Goal: Task Accomplishment & Management: Use online tool/utility

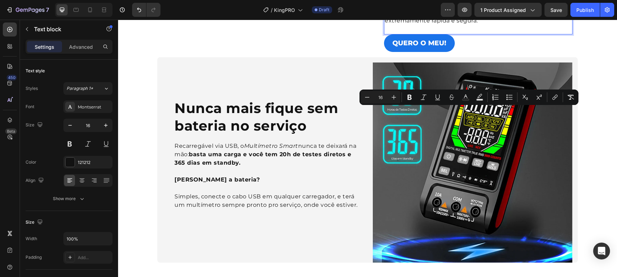
click at [437, 25] on p "Com essa função exclusiva, será possível descobrir o ponto EXATO onde não passa…" at bounding box center [478, 12] width 187 height 25
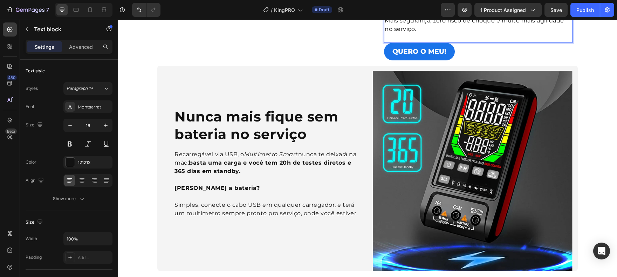
drag, startPoint x: 490, startPoint y: 106, endPoint x: 555, endPoint y: 106, distance: 65.2
click at [555, 33] on p "A função de detecção sem contato do Multímetro Smart mostra em segundos se há p…" at bounding box center [478, 17] width 187 height 34
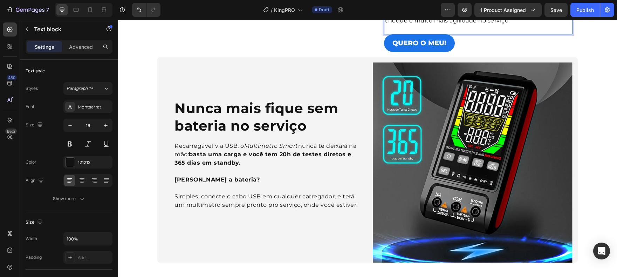
click at [563, 24] on span "A função de detecção sem contato mostra em segundos se há passagem de corrente …" at bounding box center [478, 11] width 186 height 23
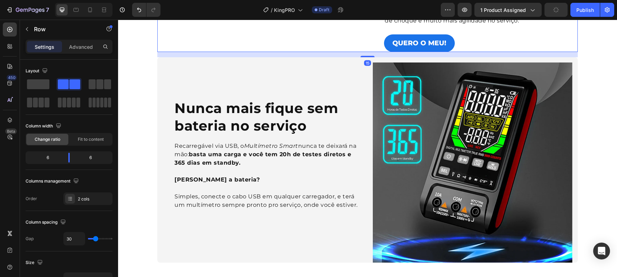
click at [491, 52] on div "Detecção sem contato Heading A função de detecção sem contato mostra em segundo…" at bounding box center [473, 13] width 200 height 78
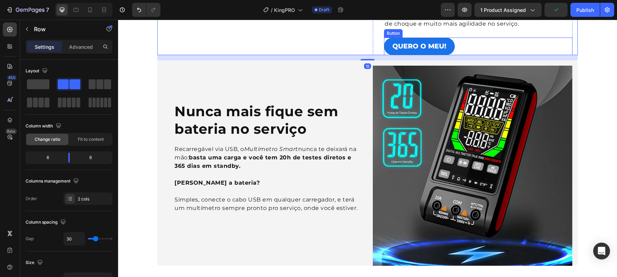
scroll to position [498, 0]
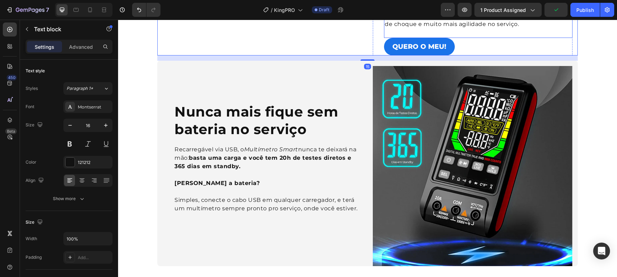
click at [485, 27] on span "A função de detecção sem contato mostra em segundos se tem passagem de corrente…" at bounding box center [477, 15] width 184 height 23
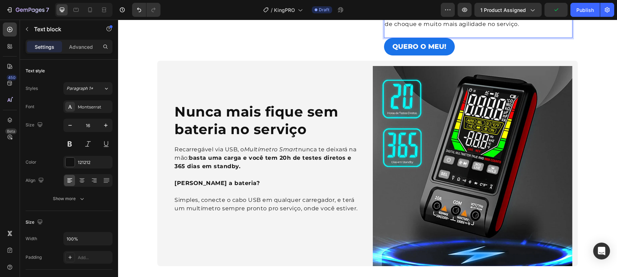
click at [484, 27] on span "A função de detecção sem contato mostra em segundos se tem passagem de corrente…" at bounding box center [477, 15] width 184 height 23
click at [485, 27] on span "A função de detecção sem contato mostra em segundos se tem passagem de corrente…" at bounding box center [477, 15] width 184 height 23
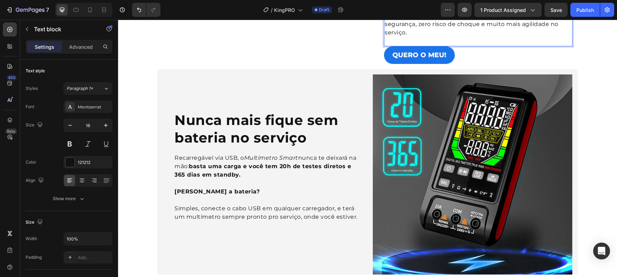
scroll to position [494, 0]
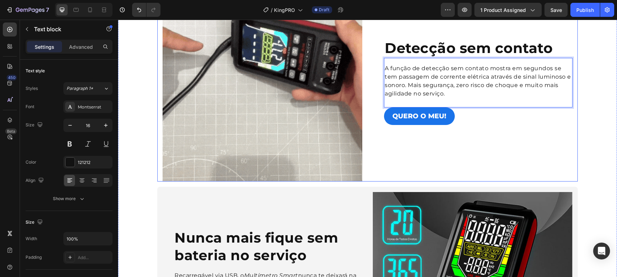
click at [538, 181] on div "Detecção sem contato Heading A função de detecção sem contato mostra em segundo…" at bounding box center [473, 81] width 200 height 200
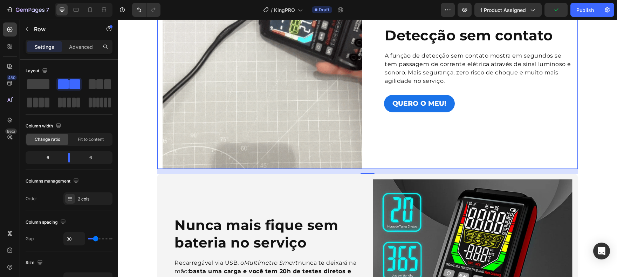
scroll to position [508, 0]
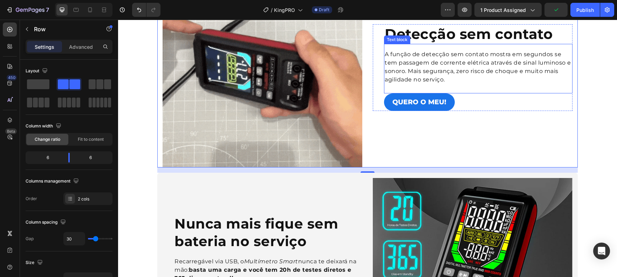
click at [406, 83] on span "A função de detecção sem contato mostra em segundos se tem passagem de corrente…" at bounding box center [478, 67] width 186 height 32
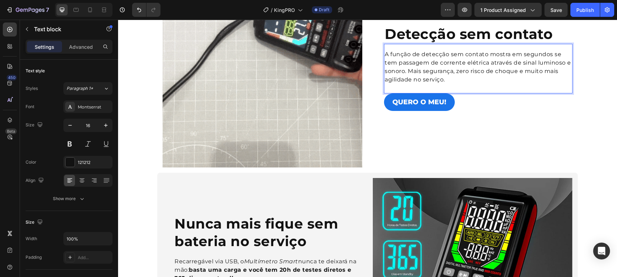
click at [454, 83] on span "A função de detecção sem contato mostra em segundos se tem passagem de corrente…" at bounding box center [478, 67] width 186 height 32
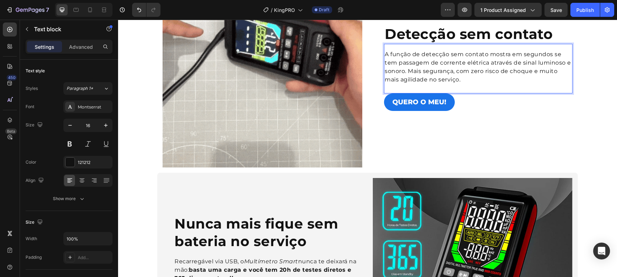
click at [484, 84] on p "A função de detecção sem contato mostra em segundos se tem passagem de corrente…" at bounding box center [478, 67] width 187 height 34
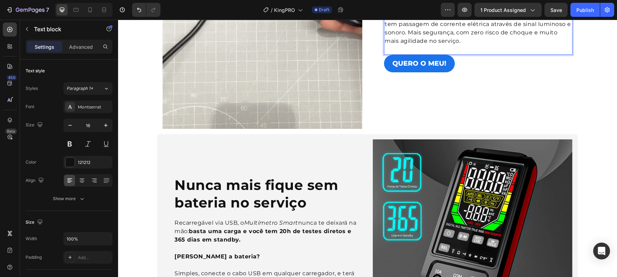
scroll to position [558, 0]
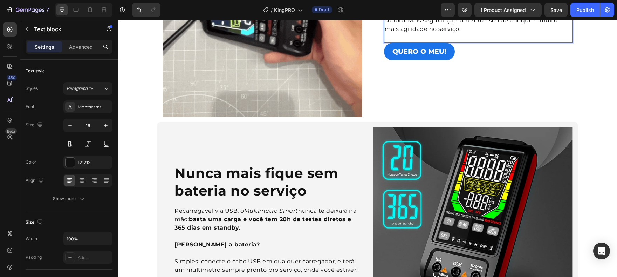
click at [406, 32] on span "A função de detecção sem contato mostra em segundos se tem passagem de corrente…" at bounding box center [478, 16] width 186 height 32
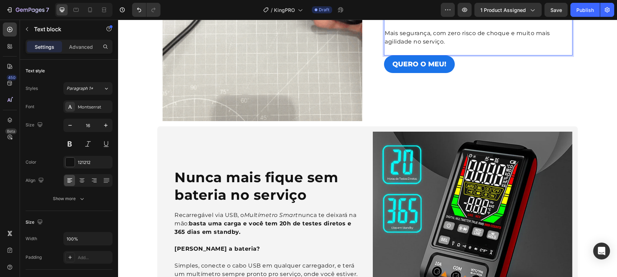
scroll to position [550, 0]
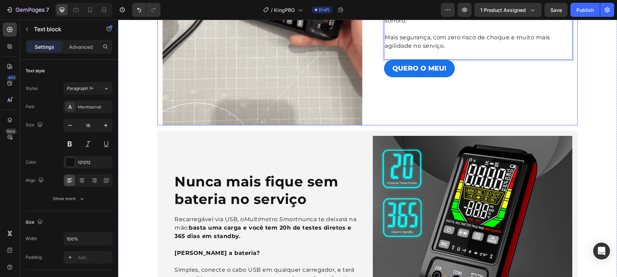
click at [487, 125] on div "Detecção sem contato Heading A função de detecção sem contato mostra em segundo…" at bounding box center [473, 25] width 200 height 200
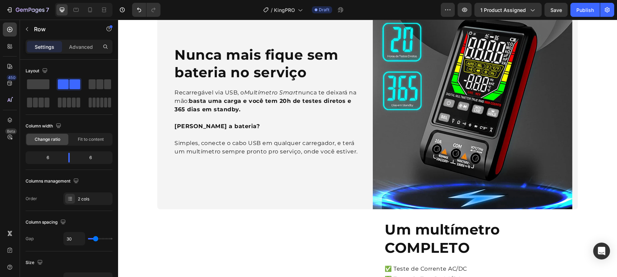
scroll to position [488, 0]
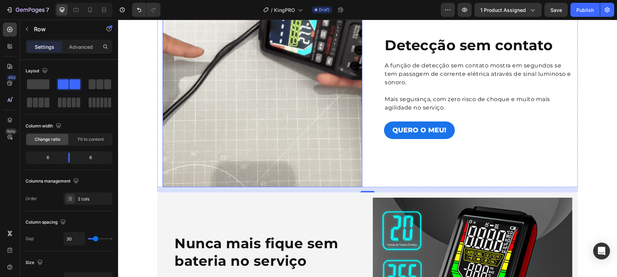
click at [261, 126] on img at bounding box center [263, 87] width 200 height 200
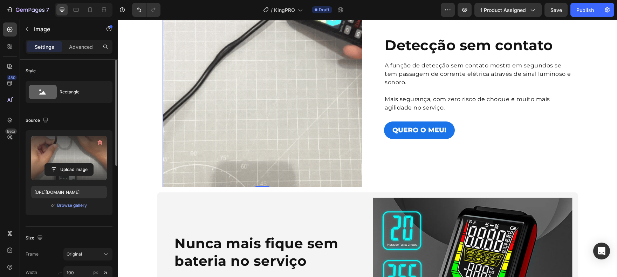
click at [93, 162] on label at bounding box center [69, 158] width 76 height 44
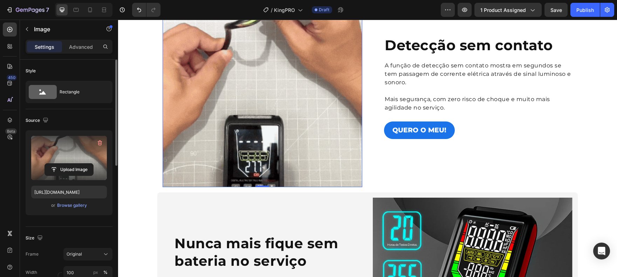
click at [93, 163] on input "file" at bounding box center [69, 169] width 48 height 12
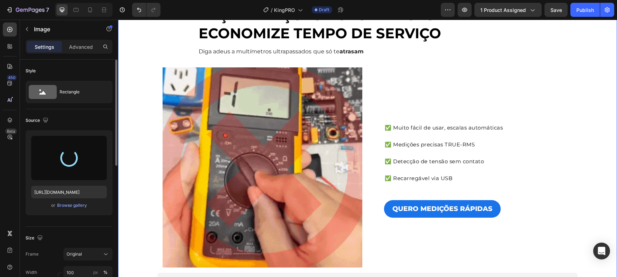
scroll to position [0, 0]
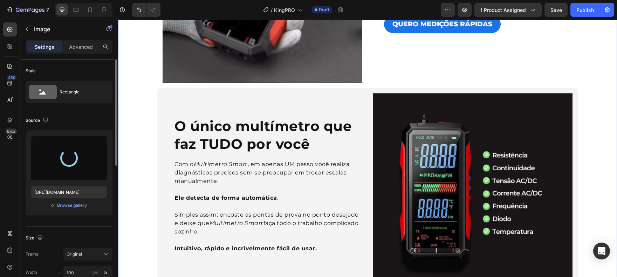
type input "[URL][DOMAIN_NAME]"
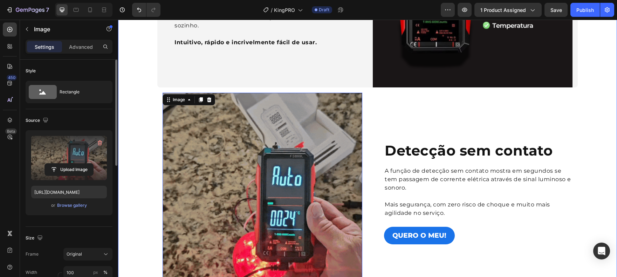
scroll to position [410, 0]
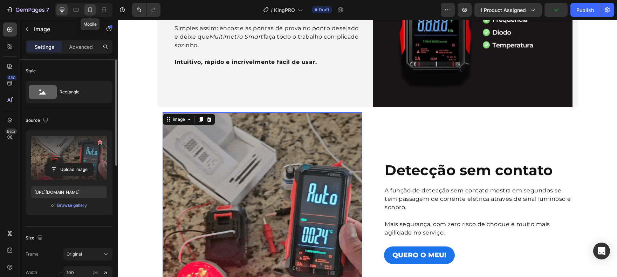
click at [90, 10] on icon at bounding box center [90, 9] width 7 height 7
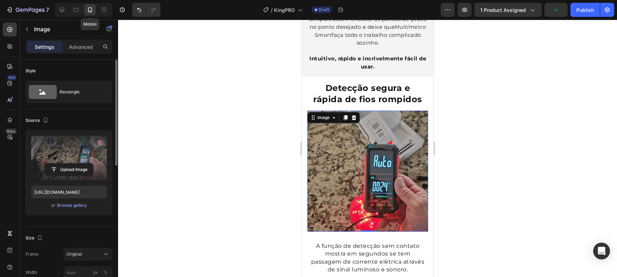
scroll to position [599, 0]
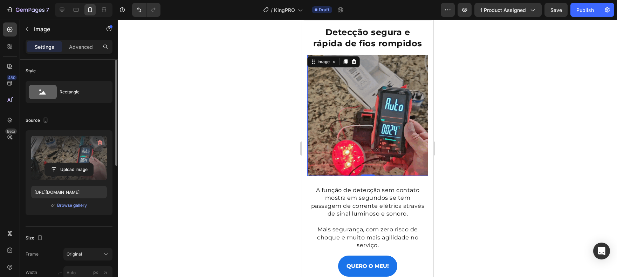
click at [56, 9] on div at bounding box center [83, 10] width 57 height 14
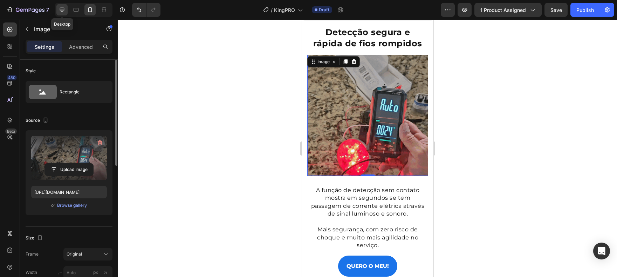
click at [59, 8] on icon at bounding box center [62, 9] width 7 height 7
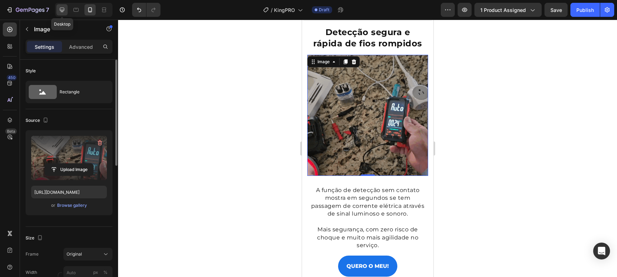
type input "100"
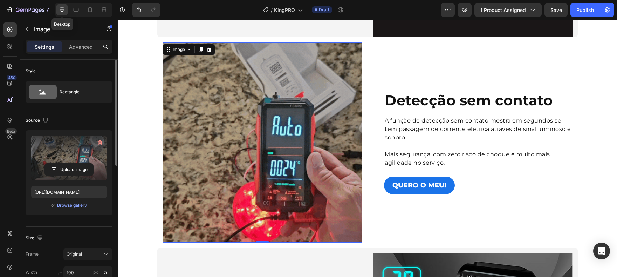
scroll to position [478, 0]
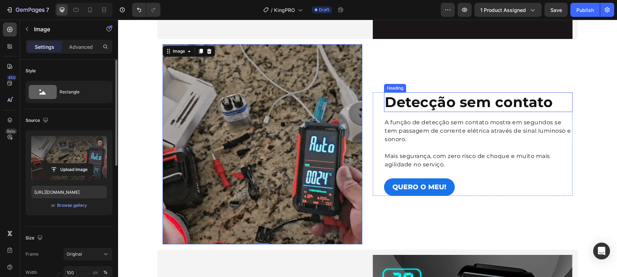
click at [441, 101] on strong "Detecção sem contato" at bounding box center [469, 101] width 168 height 17
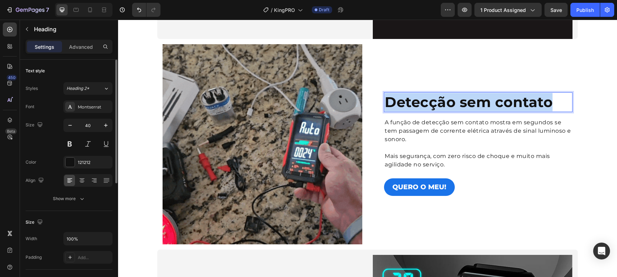
click at [441, 101] on strong "Detecção sem contato" at bounding box center [469, 101] width 168 height 17
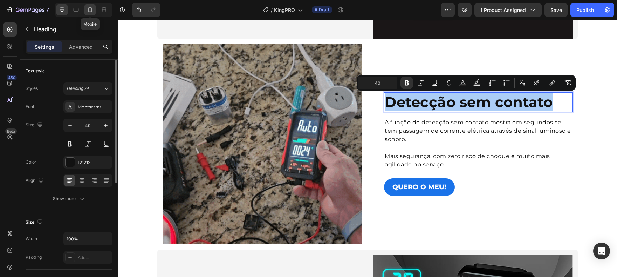
click at [93, 11] on icon at bounding box center [90, 9] width 7 height 7
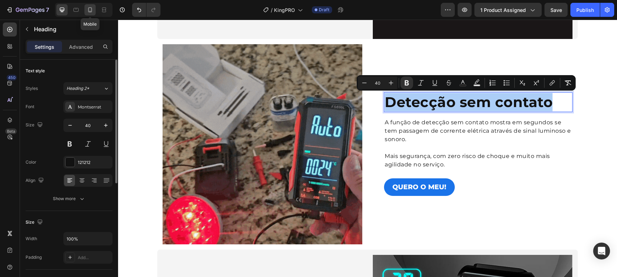
type input "31"
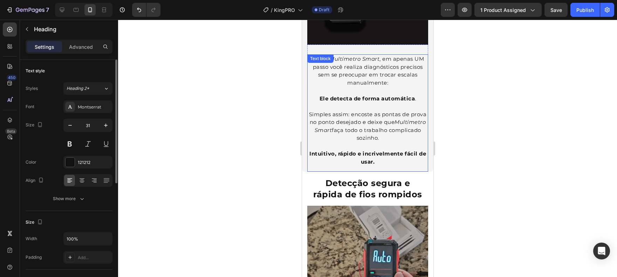
scroll to position [536, 0]
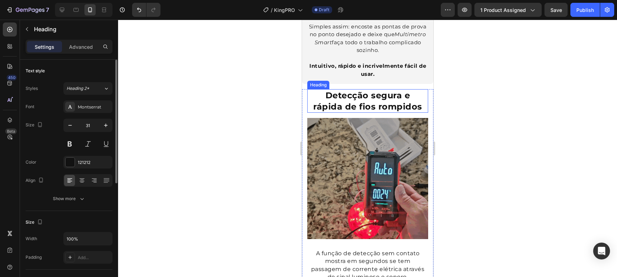
click at [371, 96] on strong "Detecção segura e rápida de fios rompidos" at bounding box center [367, 100] width 109 height 21
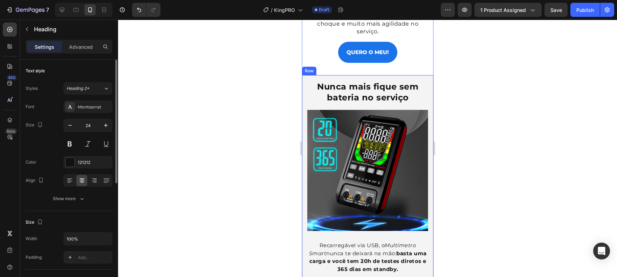
scroll to position [801, 0]
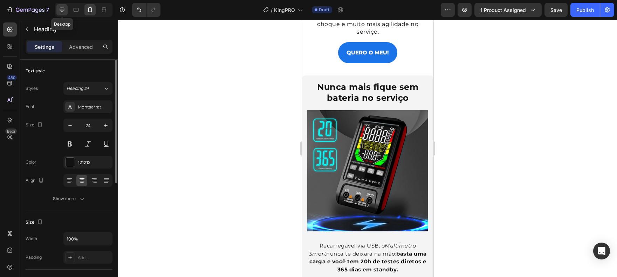
click at [60, 12] on icon at bounding box center [62, 9] width 7 height 7
type input "40"
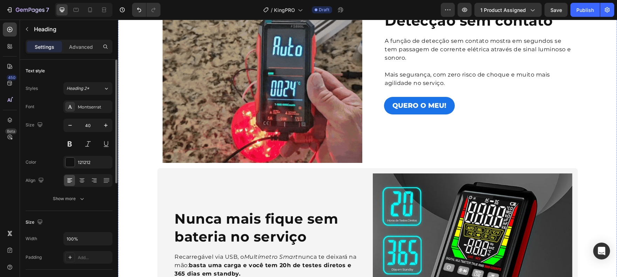
scroll to position [647, 0]
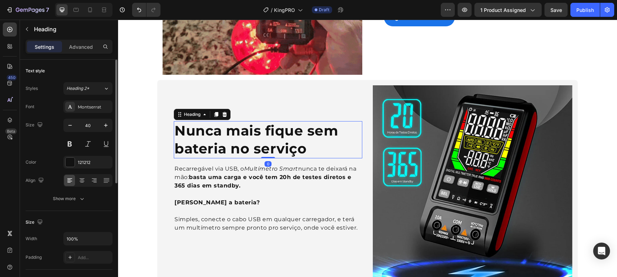
click at [255, 148] on strong "Nunca mais fique sem bateria no serviço" at bounding box center [257, 139] width 164 height 35
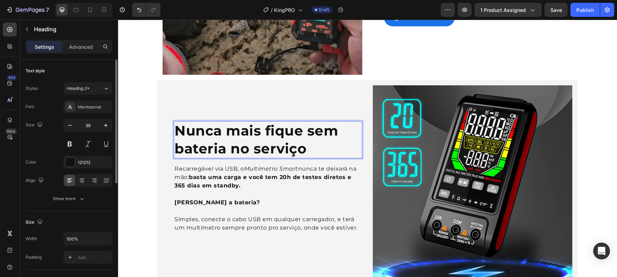
click at [228, 147] on strong "Nunca mais fique sem bateria no serviço" at bounding box center [257, 139] width 164 height 35
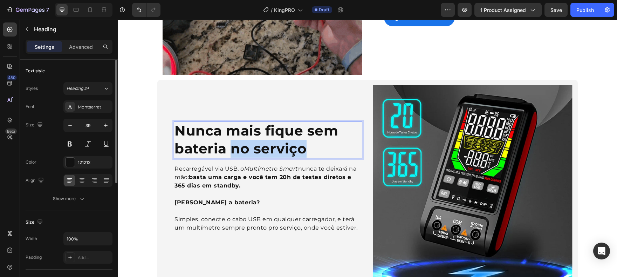
drag, startPoint x: 258, startPoint y: 148, endPoint x: 313, endPoint y: 148, distance: 54.7
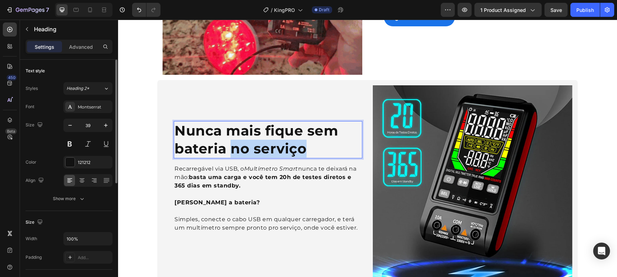
click at [313, 148] on p "Nunca mais fique sem bateria no serviço" at bounding box center [268, 139] width 187 height 35
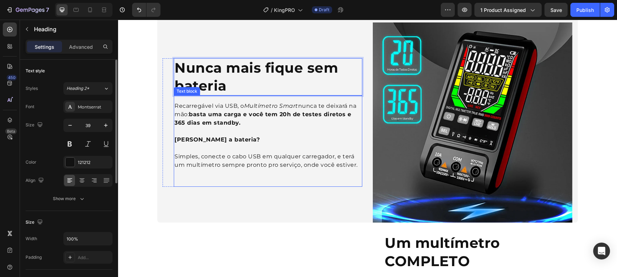
scroll to position [711, 0]
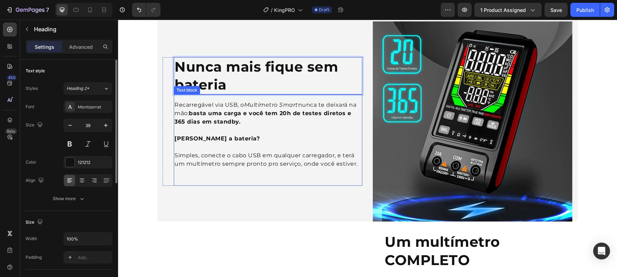
click at [239, 107] on p "Recarregável via USB, o Multímetro Smart nunca te deixará na mão: basta uma car…" at bounding box center [268, 113] width 187 height 25
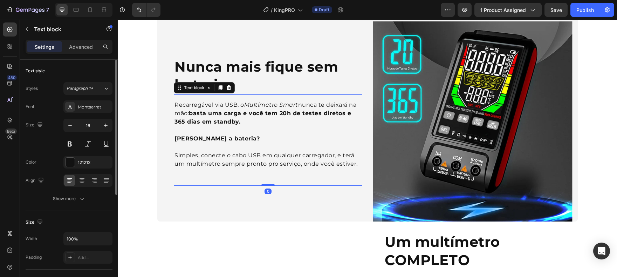
click at [225, 114] on strong "basta uma carga e você tem 20h de testes diretos e 365 dias em standby." at bounding box center [263, 117] width 177 height 15
click at [234, 113] on strong "basta uma carga e você tem 20h de testes diretos e 365 dias em standby." at bounding box center [263, 117] width 177 height 15
click at [241, 114] on strong "basta uma carga e você tem 20h de testes diretos e 365 dias em standby." at bounding box center [263, 117] width 177 height 15
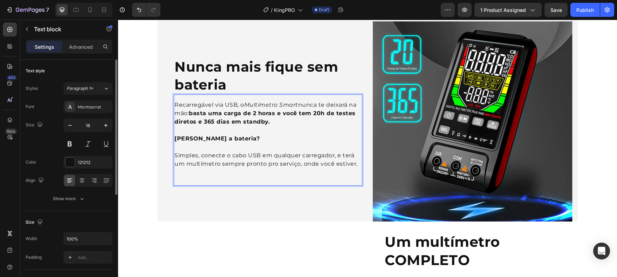
click at [292, 122] on p "Recarregável via USB, o Multímetro Smart nunca te deixará na mão: basta uma car…" at bounding box center [268, 113] width 187 height 25
drag, startPoint x: 298, startPoint y: 113, endPoint x: 312, endPoint y: 113, distance: 14.4
click at [312, 113] on strong "basta uma carga de 2 horas e você tem 20h de testes diretos e 365 dias em stand…" at bounding box center [265, 117] width 181 height 15
click at [316, 113] on strong "basta uma carga de 2 horas e você tem 20h de testes diretos e 365 dias em stand…" at bounding box center [265, 117] width 181 height 15
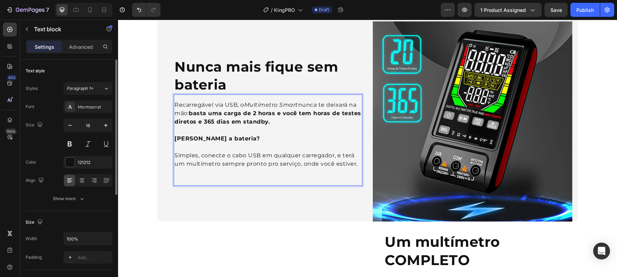
click at [203, 118] on strong "basta uma carga de 2 horas e você tem horas de testes diretos e 365 dias em sta…" at bounding box center [268, 117] width 187 height 15
click at [180, 194] on div "⁠⁠⁠⁠⁠⁠⁠ Nunca mais fique sem bateria Heading Recarregável via USB, o Multímetro…" at bounding box center [263, 121] width 200 height 200
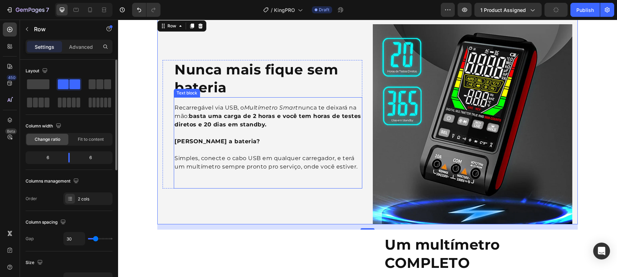
scroll to position [701, 0]
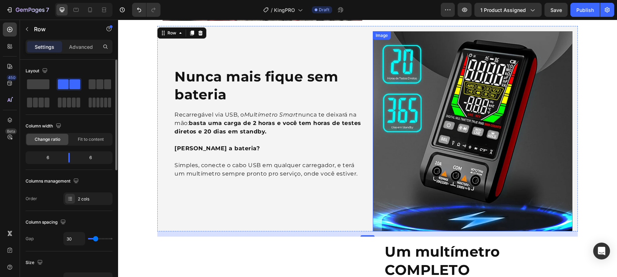
click at [450, 103] on img at bounding box center [473, 131] width 200 height 200
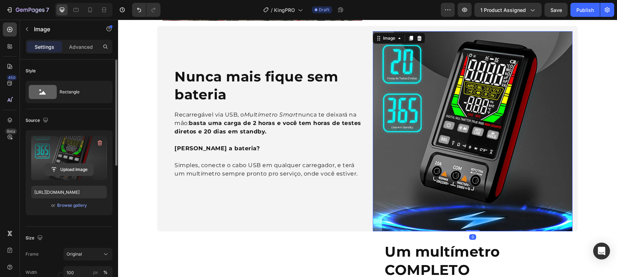
click at [75, 166] on input "file" at bounding box center [69, 169] width 48 height 12
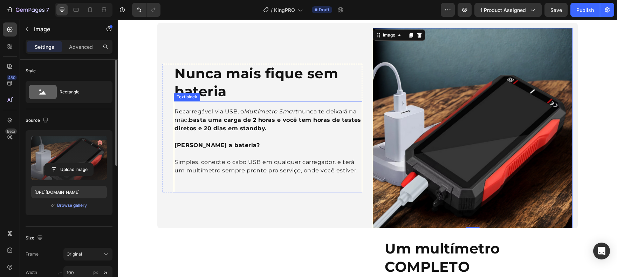
scroll to position [692, 0]
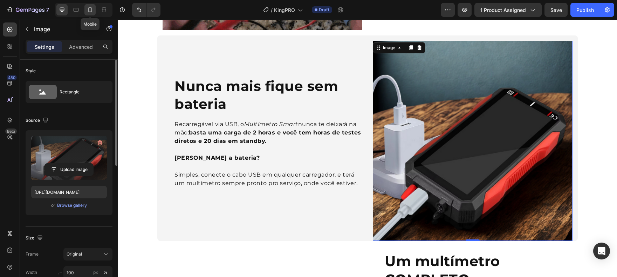
click at [94, 12] on icon at bounding box center [90, 9] width 7 height 7
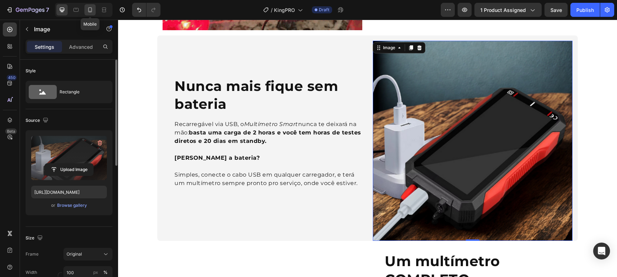
type input "[URL][DOMAIN_NAME]"
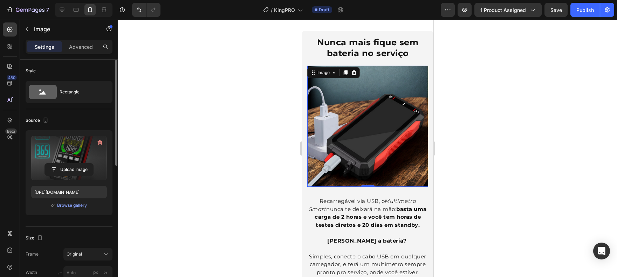
scroll to position [851, 0]
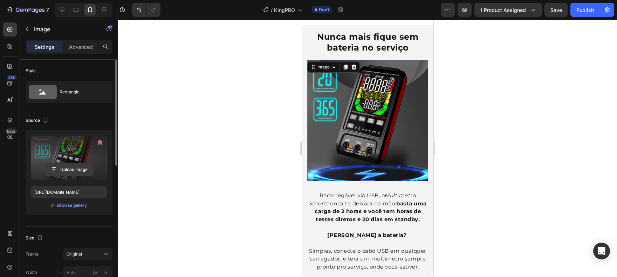
click at [69, 175] on input "file" at bounding box center [69, 169] width 48 height 12
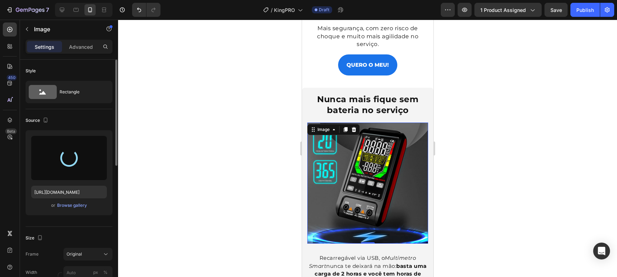
type input "[URL][DOMAIN_NAME]"
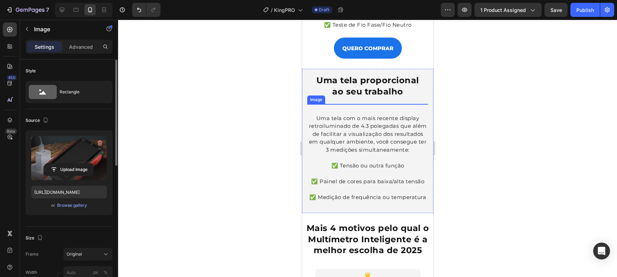
scroll to position [1358, 0]
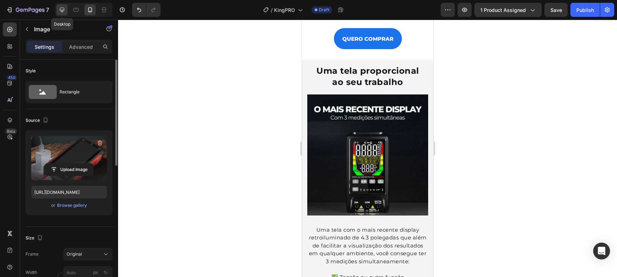
click at [61, 8] on icon at bounding box center [62, 10] width 5 height 5
type input "100"
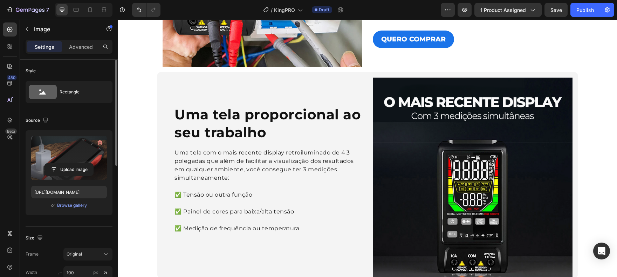
scroll to position [1076, 0]
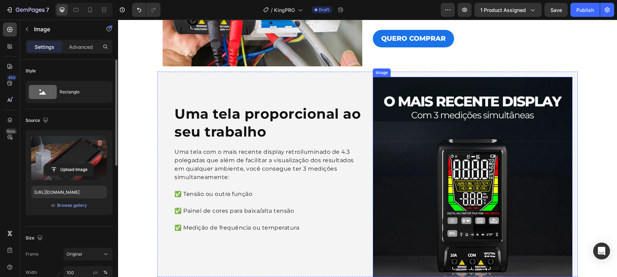
click at [496, 137] on img at bounding box center [473, 177] width 200 height 200
click at [515, 111] on img at bounding box center [473, 177] width 200 height 200
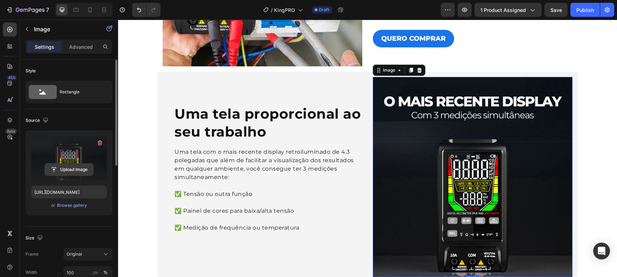
click at [79, 171] on input "file" at bounding box center [69, 169] width 48 height 12
click at [61, 164] on input "file" at bounding box center [69, 169] width 48 height 12
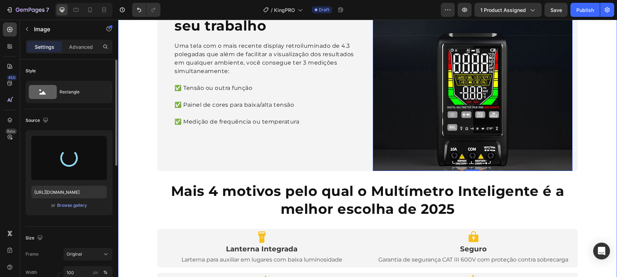
scroll to position [1183, 0]
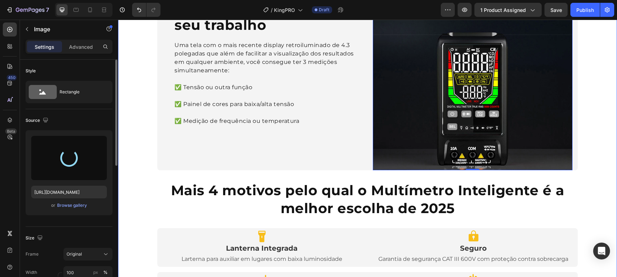
type input "[URL][DOMAIN_NAME]"
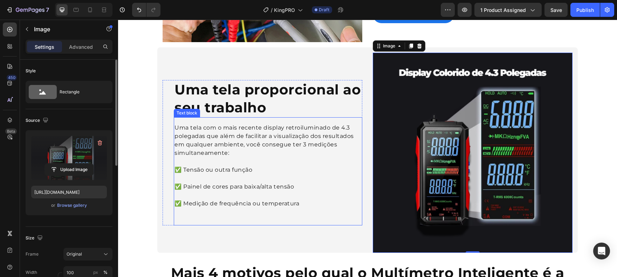
scroll to position [1100, 0]
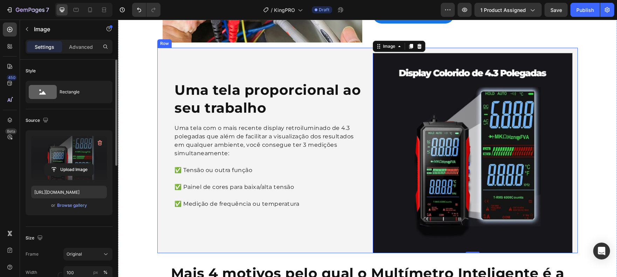
click at [303, 126] on p "Uma tela com o mais recente display retroiluminado de 4.3 polegadas que além de…" at bounding box center [268, 149] width 187 height 50
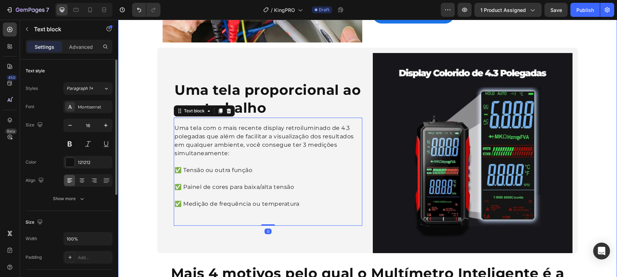
click at [608, 114] on div "FAÇA MEDIÇÕES AUTOMÁTICAS E ECONOMIZE TEMPO DE SERVIÇO Heading Diga adeus a mul…" at bounding box center [367, 30] width 499 height 2171
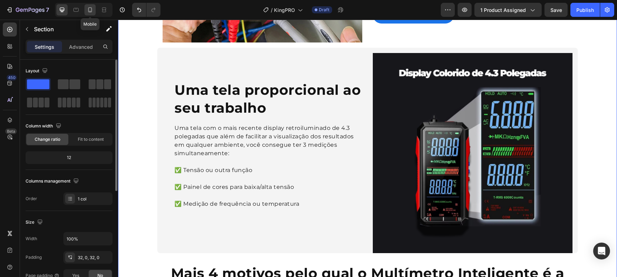
click at [87, 10] on icon at bounding box center [90, 9] width 7 height 7
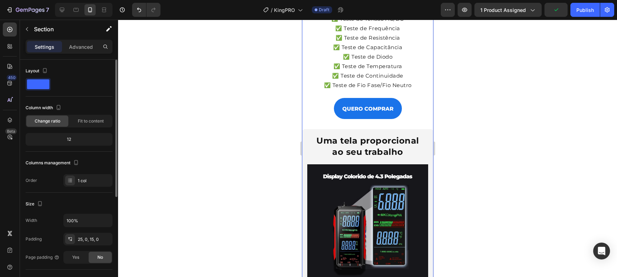
scroll to position [1384, 0]
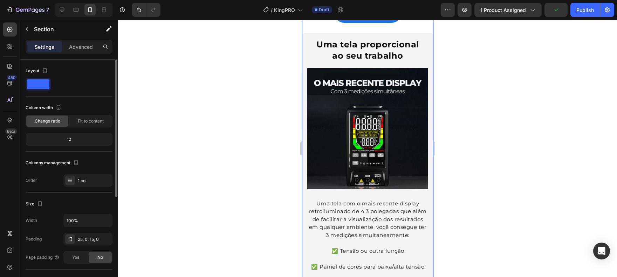
click at [336, 112] on img at bounding box center [367, 128] width 121 height 121
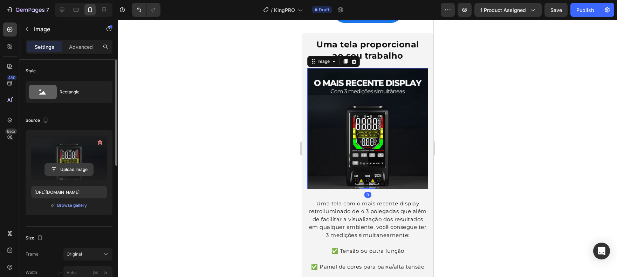
click at [72, 172] on input "file" at bounding box center [69, 169] width 48 height 12
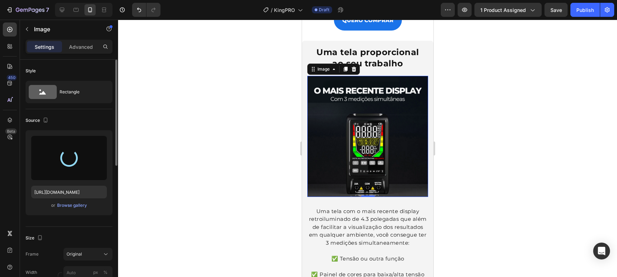
type input "[URL][DOMAIN_NAME]"
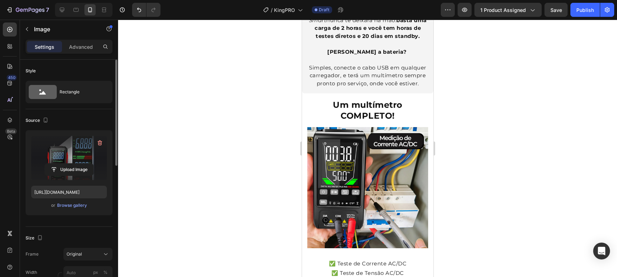
scroll to position [1013, 0]
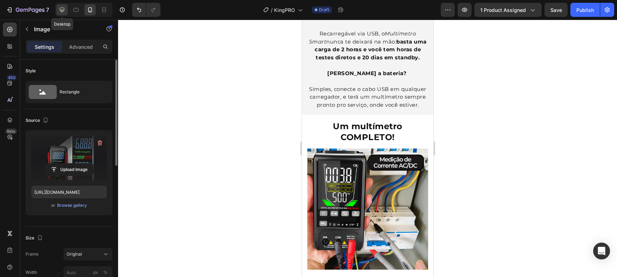
click at [61, 11] on icon at bounding box center [62, 10] width 5 height 5
type input "100"
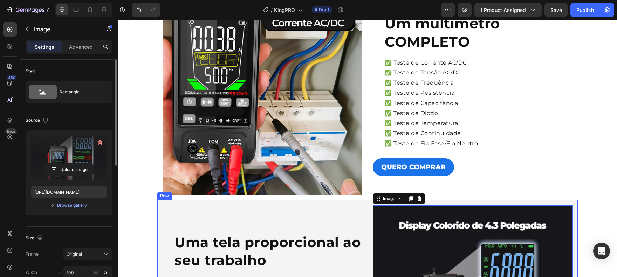
scroll to position [824, 0]
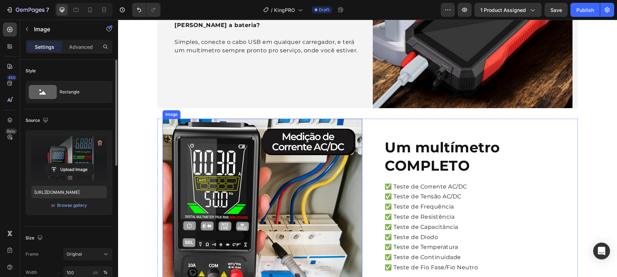
click at [276, 138] on img at bounding box center [263, 218] width 200 height 200
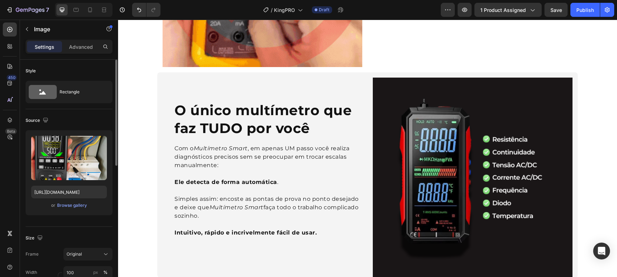
scroll to position [240, 0]
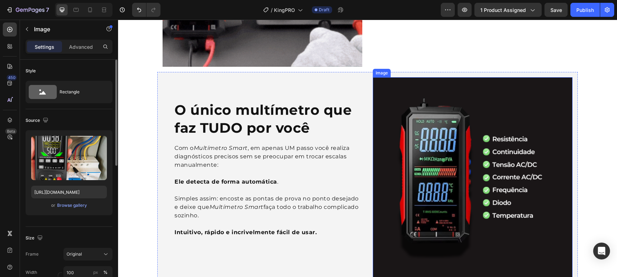
click at [462, 147] on img at bounding box center [473, 177] width 200 height 200
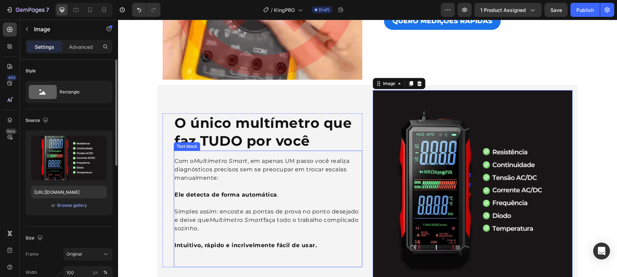
scroll to position [220, 0]
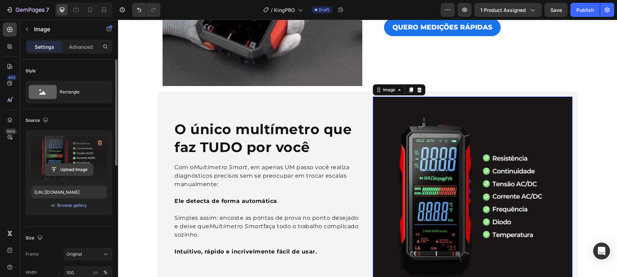
click at [81, 170] on input "file" at bounding box center [69, 169] width 48 height 12
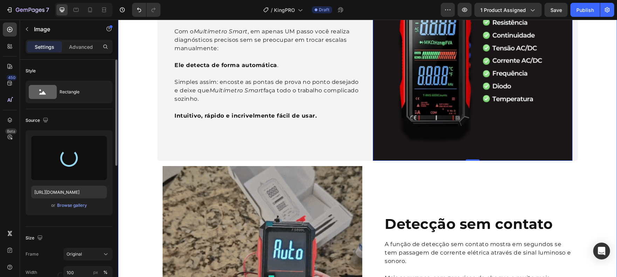
type input "[URL][DOMAIN_NAME]"
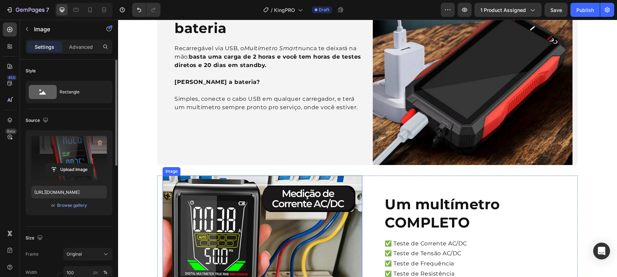
scroll to position [844, 0]
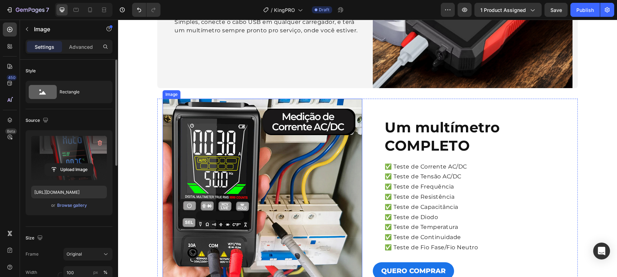
click at [312, 184] on img at bounding box center [263, 198] width 200 height 200
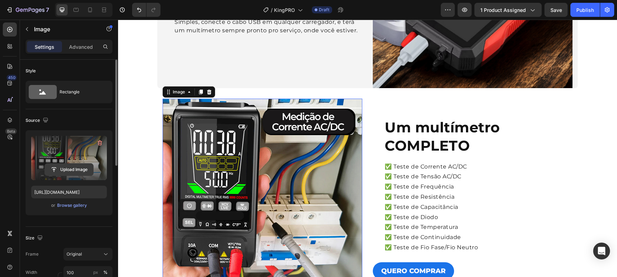
click at [81, 171] on input "file" at bounding box center [69, 169] width 48 height 12
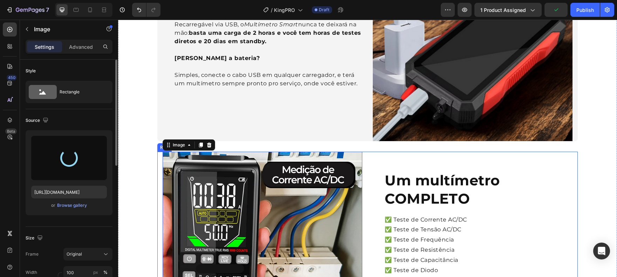
type input "[URL][DOMAIN_NAME]"
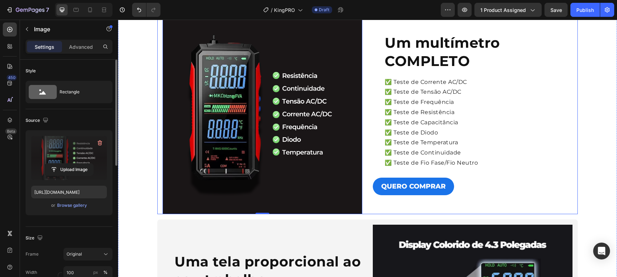
scroll to position [919, 0]
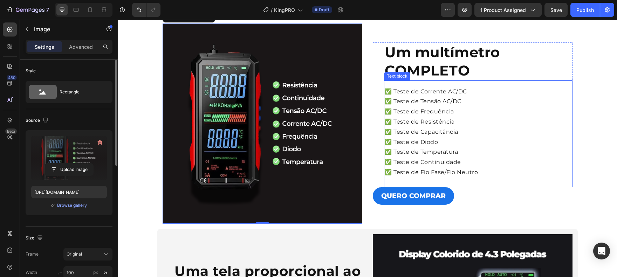
click at [459, 105] on p "✅ Teste de Tensão AC/DC" at bounding box center [478, 101] width 187 height 10
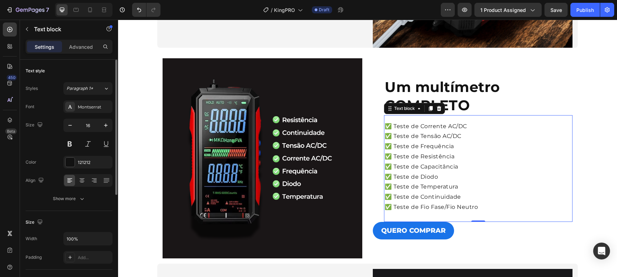
scroll to position [886, 0]
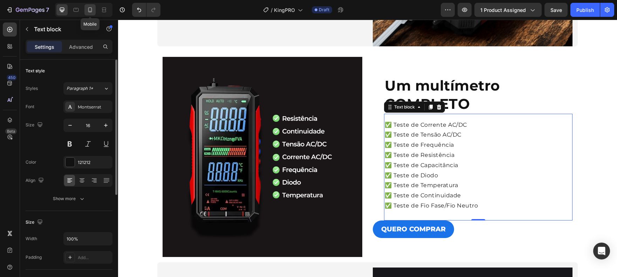
click at [91, 11] on icon at bounding box center [90, 9] width 7 height 7
type input "15"
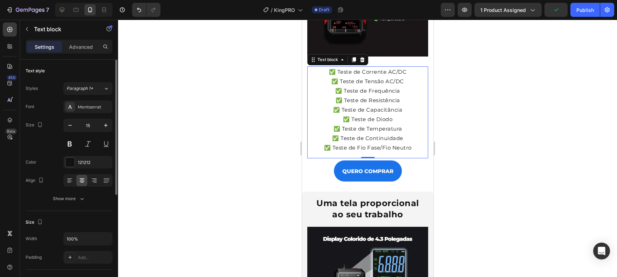
click at [380, 114] on p "✅ Teste de Diodo" at bounding box center [367, 118] width 116 height 9
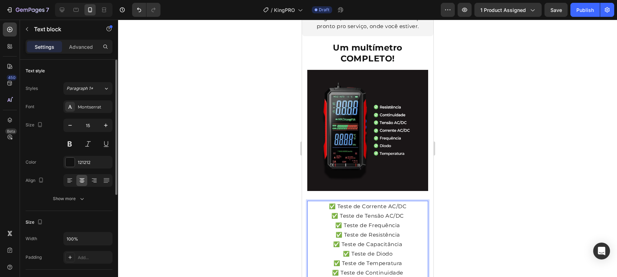
click at [374, 211] on p "✅ Teste de Tensão AC/DC" at bounding box center [367, 215] width 116 height 9
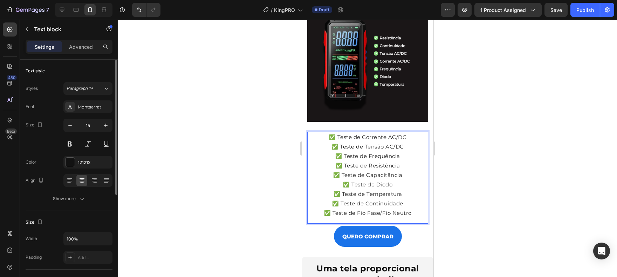
click at [309, 159] on div "✅ Teste de Corrente AC/DC ✅ Teste de Tensão AC/DC ✅ Teste de Frequência ✅ Teste…" at bounding box center [367, 174] width 117 height 87
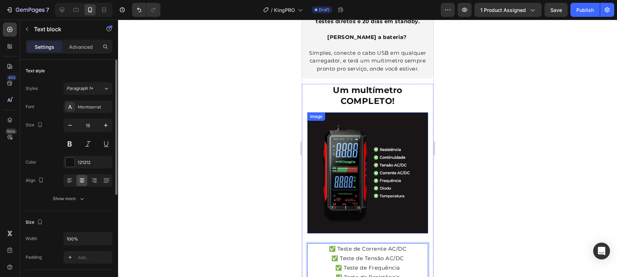
scroll to position [1048, 0]
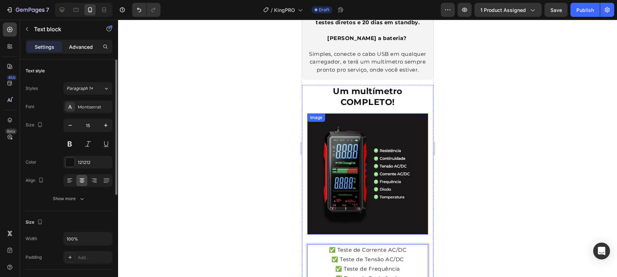
click at [85, 49] on p "Advanced" at bounding box center [81, 46] width 24 height 7
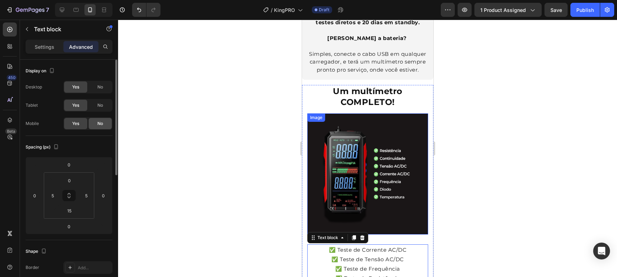
click at [104, 124] on div "No" at bounding box center [100, 123] width 23 height 11
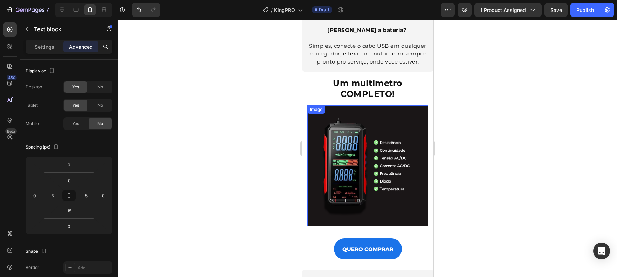
scroll to position [1057, 0]
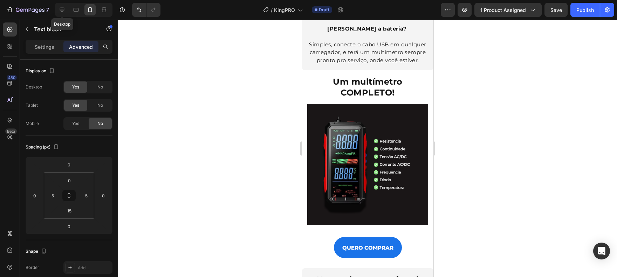
drag, startPoint x: 64, startPoint y: 13, endPoint x: 131, endPoint y: 52, distance: 77.4
click at [64, 13] on icon at bounding box center [62, 9] width 7 height 7
type input "16"
type input "0"
type input "25"
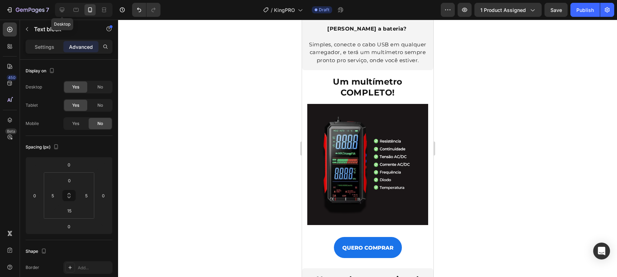
type input "0"
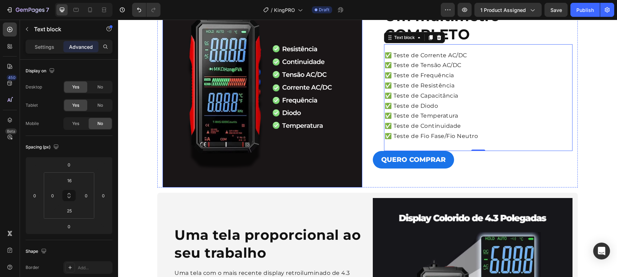
click at [295, 116] on img at bounding box center [263, 87] width 200 height 200
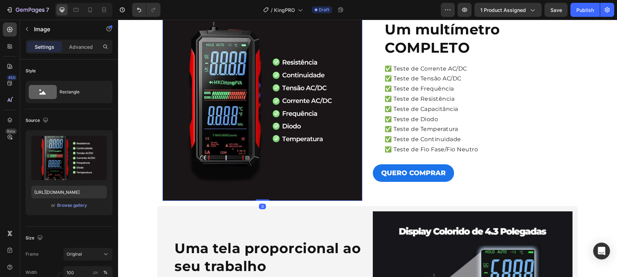
scroll to position [941, 0]
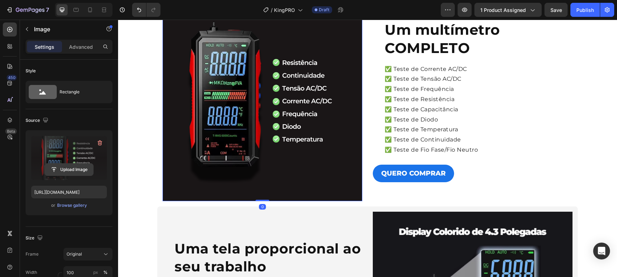
click at [89, 173] on input "file" at bounding box center [69, 169] width 48 height 12
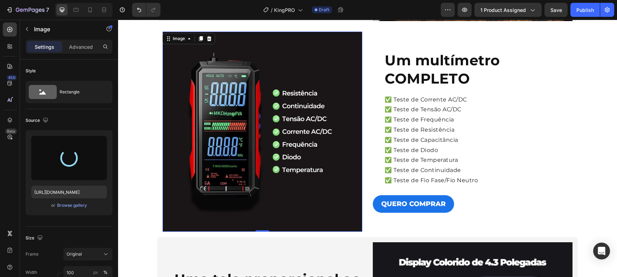
type input "[URL][DOMAIN_NAME]"
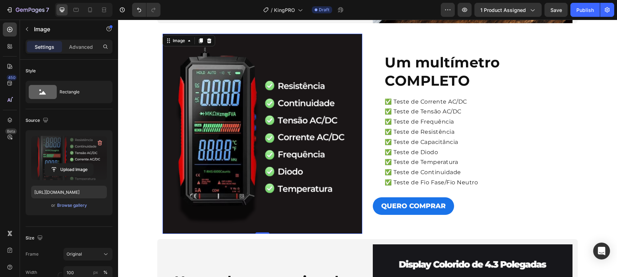
scroll to position [908, 0]
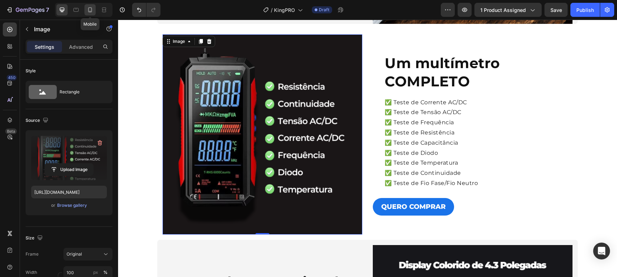
click at [89, 8] on icon at bounding box center [90, 9] width 4 height 5
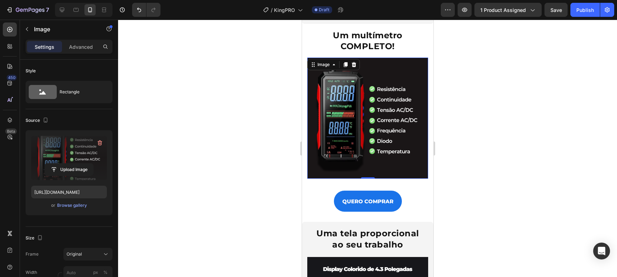
scroll to position [1104, 0]
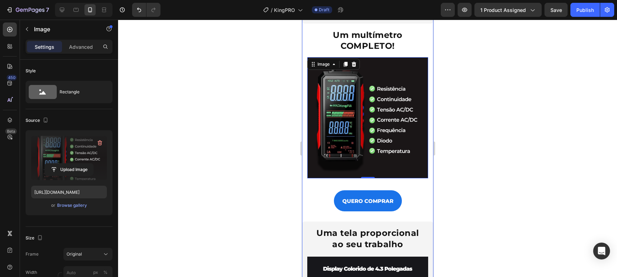
click at [411, 199] on div "FAÇA MEDIÇÕES AUTOMÁTICAS E ECONOMIZE TEMPO DE SERVIÇO Heading Diga adeus a mul…" at bounding box center [367, 247] width 131 height 2617
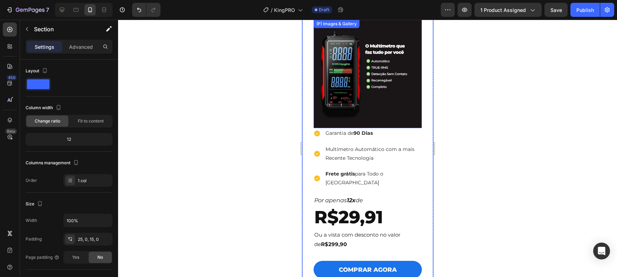
scroll to position [2069, 0]
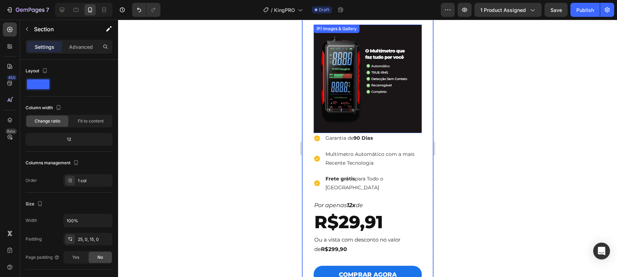
click at [357, 117] on img at bounding box center [367, 79] width 108 height 108
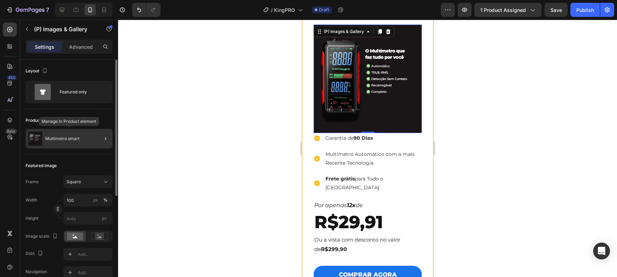
click at [70, 141] on div "Multímetro smart" at bounding box center [69, 139] width 87 height 20
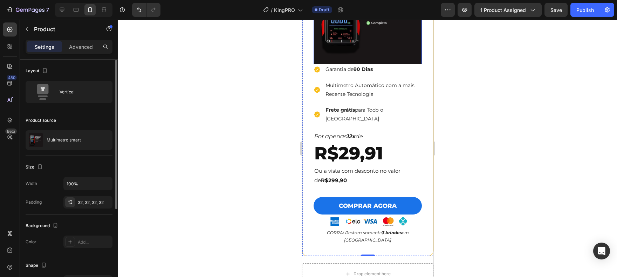
scroll to position [2138, 0]
click at [339, 123] on ul "Icon Garantia de 90 Dias Text block Icon Multímetro Automático com a mais Recen…" at bounding box center [367, 94] width 108 height 60
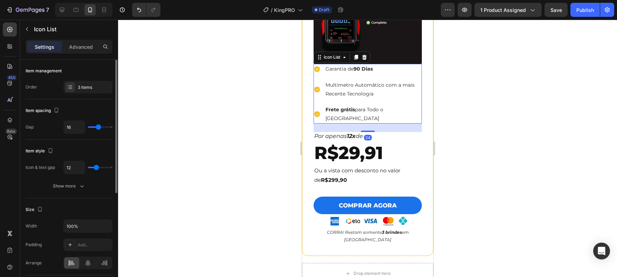
click at [390, 64] on img at bounding box center [367, 9] width 108 height 108
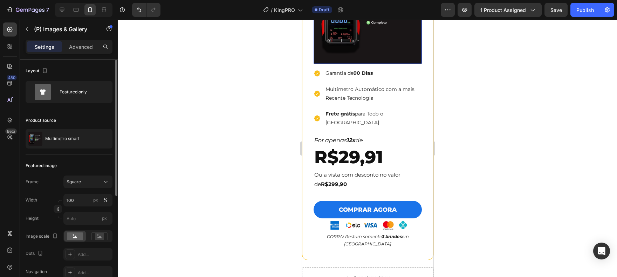
drag, startPoint x: 369, startPoint y: 129, endPoint x: 369, endPoint y: 134, distance: 4.2
click at [369, 134] on div "Desconto de 20% OFF Heading Title Line Multímetro smart (P) Title (P) Images & …" at bounding box center [367, 84] width 108 height 327
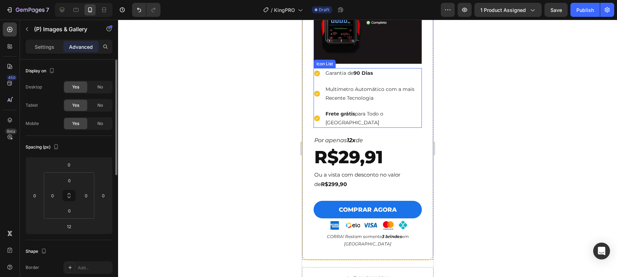
click at [365, 102] on p "Multímetro Automático com a mais Recente Tecnologia" at bounding box center [373, 94] width 96 height 18
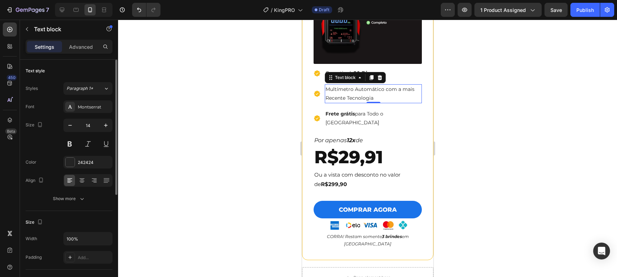
click at [377, 102] on p "Multímetro Automático com a mais Recente Tecnologia" at bounding box center [373, 94] width 96 height 18
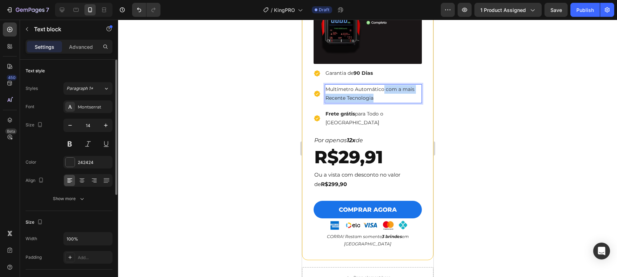
drag, startPoint x: 379, startPoint y: 163, endPoint x: 384, endPoint y: 156, distance: 7.8
click at [384, 102] on p "Multímetro Automático com a mais Recente Tecnologia" at bounding box center [373, 94] width 96 height 18
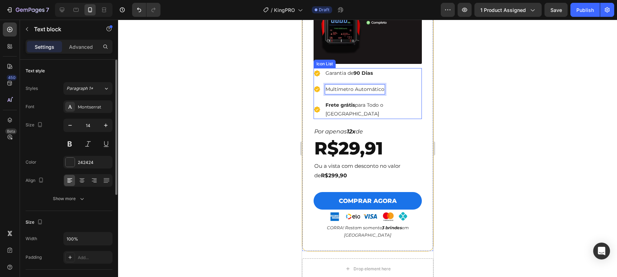
click at [415, 119] on div "Icon Garantia de 90 Dias Text block Icon Multímetro Automático Text block 0 Ico…" at bounding box center [367, 93] width 108 height 51
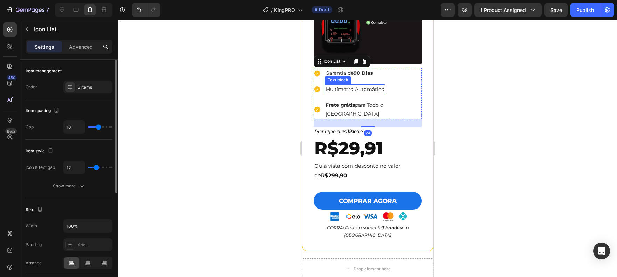
click at [356, 94] on p "Multímetro Automático" at bounding box center [354, 89] width 59 height 9
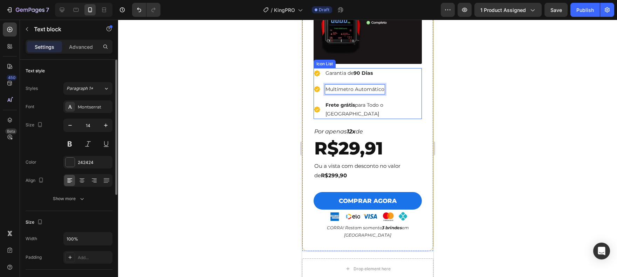
click at [399, 119] on div "Frete grátis para Todo o [GEOGRAPHIC_DATA]" at bounding box center [373, 109] width 97 height 19
click at [413, 119] on div "Icon Garantia de 90 Dias Text block Icon Multímetro Automático Text block Icon …" at bounding box center [367, 93] width 108 height 51
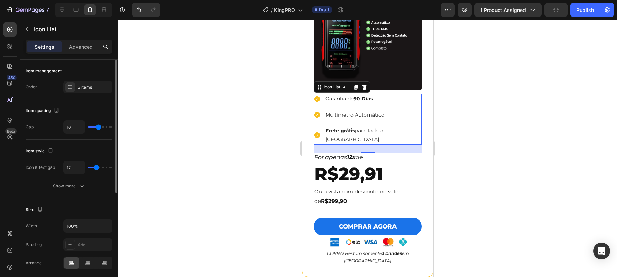
scroll to position [2113, 0]
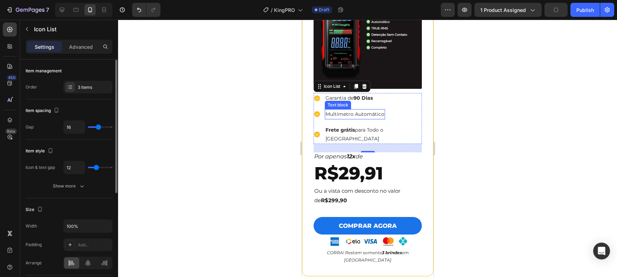
click at [352, 118] on p "Multímetro Automático" at bounding box center [354, 114] width 59 height 9
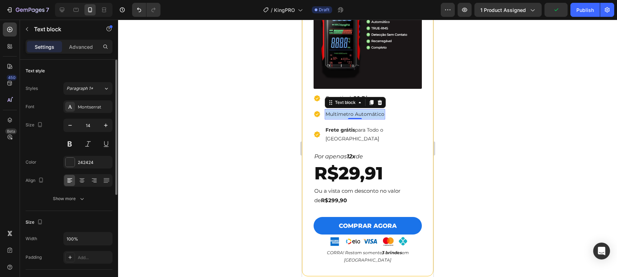
click at [352, 118] on p "Multímetro Automático" at bounding box center [354, 114] width 59 height 9
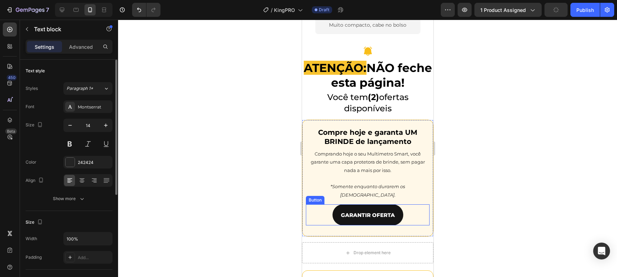
scroll to position [1738, 0]
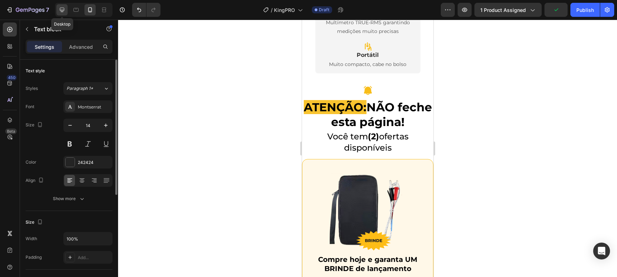
click at [66, 12] on div at bounding box center [61, 9] width 11 height 11
type input "16"
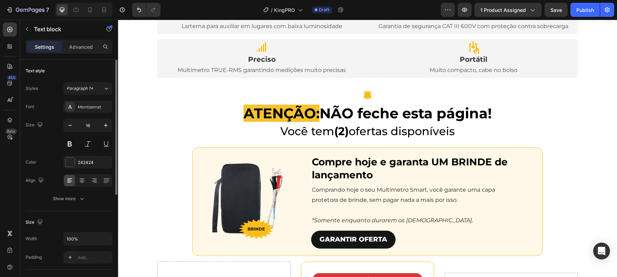
scroll to position [1415, 0]
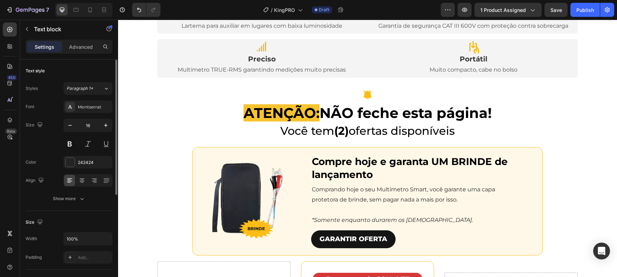
drag, startPoint x: 243, startPoint y: 175, endPoint x: 245, endPoint y: 171, distance: 4.4
click at [243, 175] on img at bounding box center [251, 198] width 88 height 88
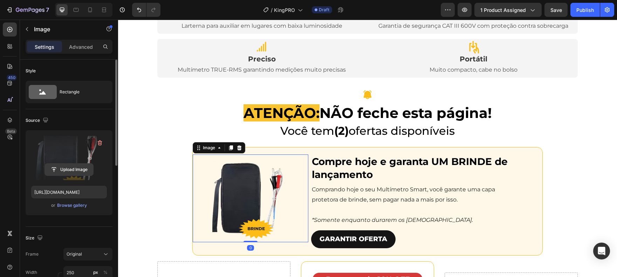
click at [77, 169] on input "file" at bounding box center [69, 169] width 48 height 12
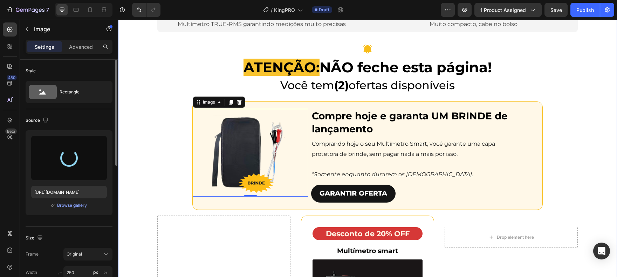
scroll to position [1482, 0]
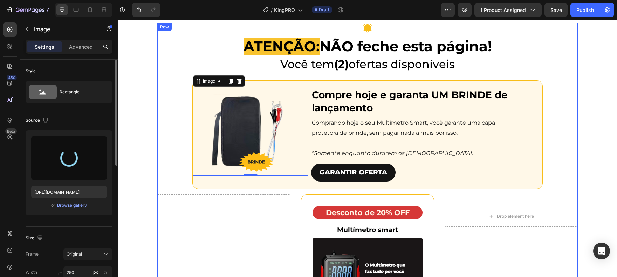
type input "[URL][DOMAIN_NAME]"
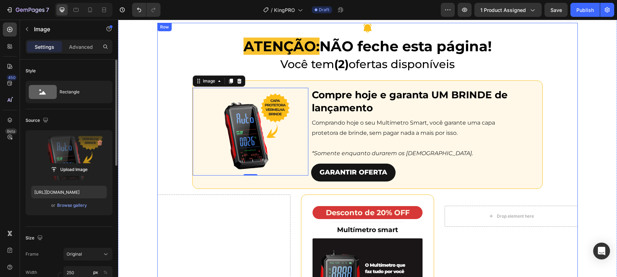
click at [565, 117] on div "Icon ATENÇÃO: NÃO feche esta página! Heading Você tem (2) ofertas disponíveis H…" at bounding box center [367, 278] width 421 height 510
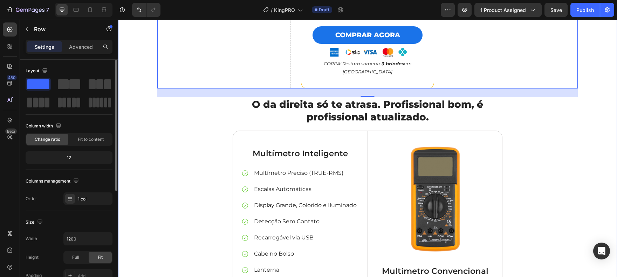
scroll to position [1921, 0]
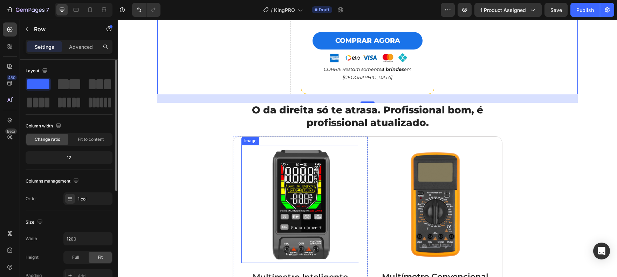
click at [286, 176] on img at bounding box center [300, 204] width 118 height 118
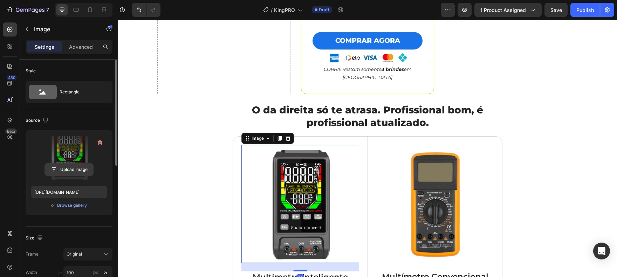
click at [72, 165] on input "file" at bounding box center [69, 169] width 48 height 12
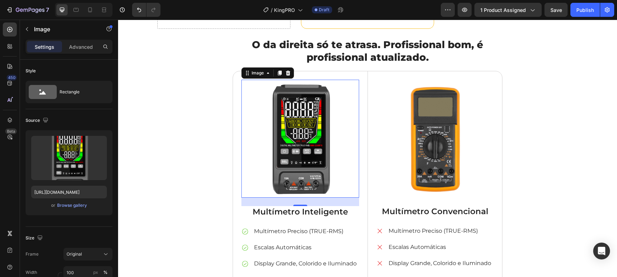
scroll to position [1990, 0]
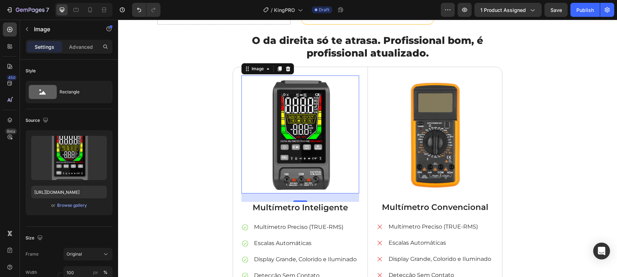
click at [322, 202] on p "Multímetro Inteligente" at bounding box center [300, 207] width 116 height 11
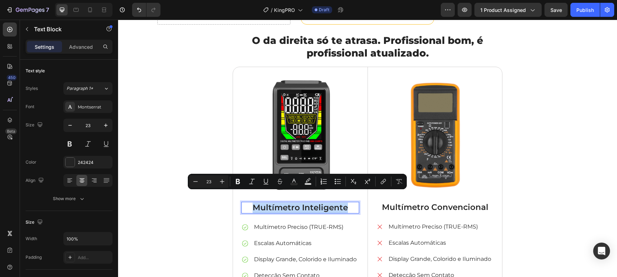
click at [333, 202] on p "Multímetro Inteligente" at bounding box center [300, 207] width 116 height 11
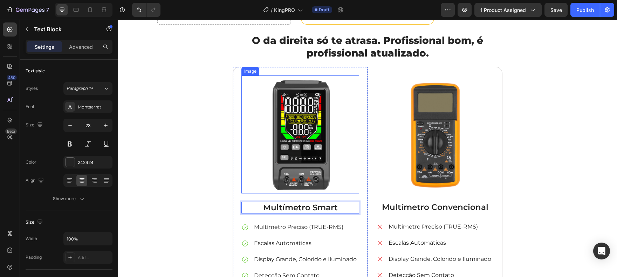
click at [301, 128] on img at bounding box center [300, 134] width 118 height 118
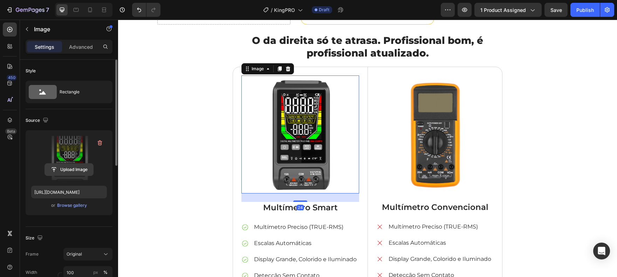
click at [80, 169] on input "file" at bounding box center [69, 169] width 48 height 12
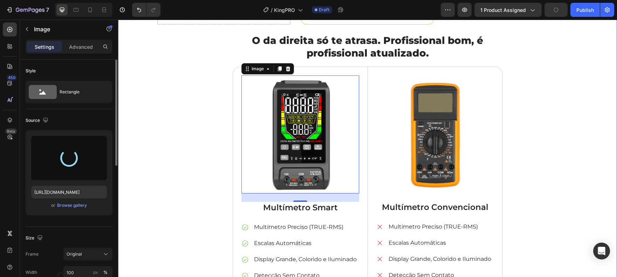
type input "[URL][DOMAIN_NAME]"
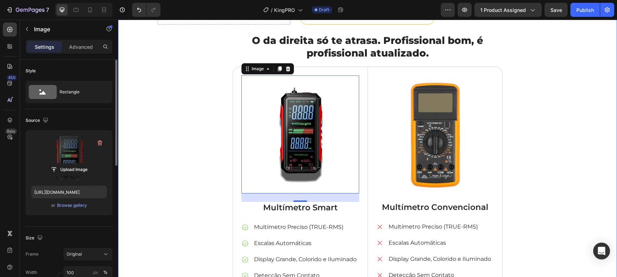
drag, startPoint x: 194, startPoint y: 119, endPoint x: 204, endPoint y: 115, distance: 10.5
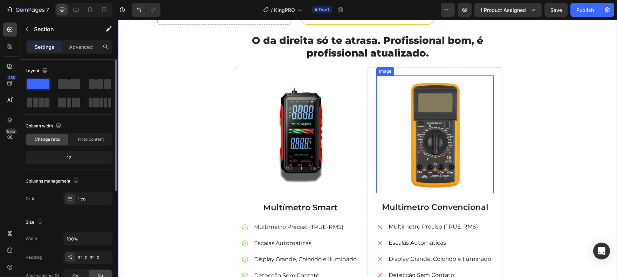
click at [421, 122] on img at bounding box center [434, 133] width 117 height 117
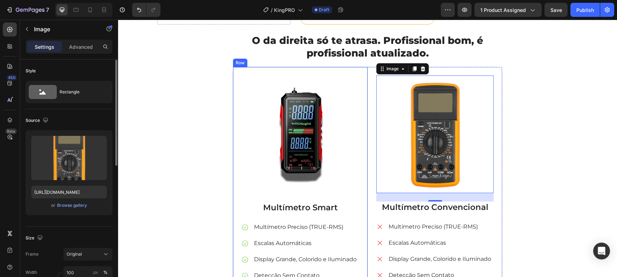
click at [300, 118] on img at bounding box center [300, 134] width 118 height 118
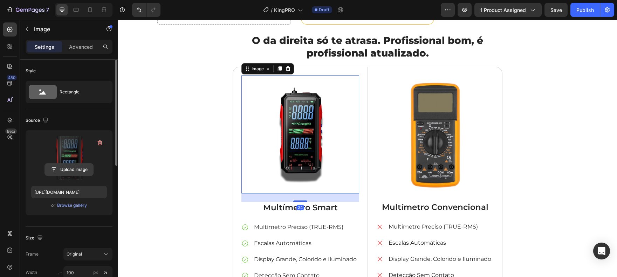
click at [69, 170] on input "file" at bounding box center [69, 169] width 48 height 12
click at [72, 170] on input "file" at bounding box center [69, 169] width 48 height 12
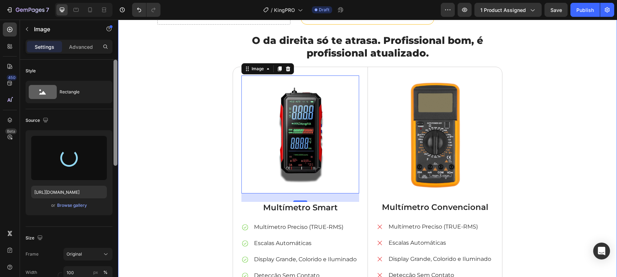
type input "[URL][DOMAIN_NAME]"
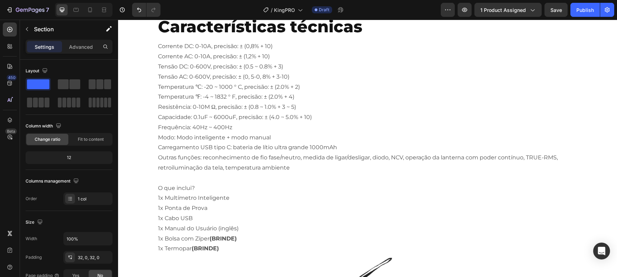
scroll to position [2321, 0]
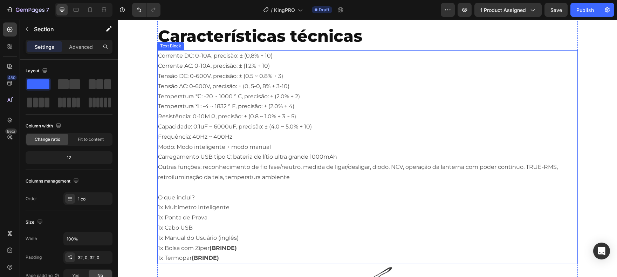
click at [184, 116] on p "Corrente DC: 0-10A, precisão: ± (0,8% + 10) Corrente AC: 0-10A, precisão: ± (1,…" at bounding box center [367, 116] width 419 height 131
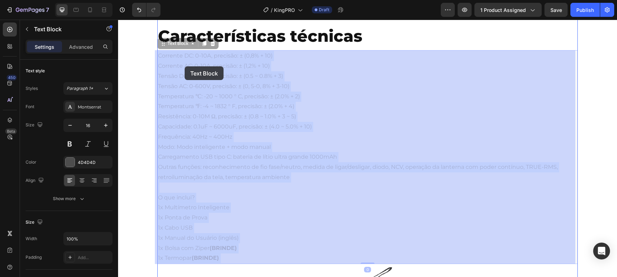
drag, startPoint x: 157, startPoint y: 56, endPoint x: 174, endPoint y: 62, distance: 18.3
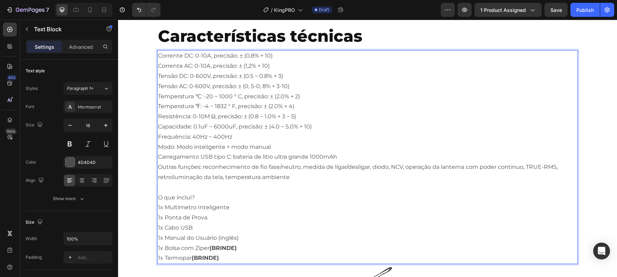
drag, startPoint x: 157, startPoint y: 56, endPoint x: 301, endPoint y: 135, distance: 164.4
click at [301, 135] on p "Corrente DC: 0-10A, precisão: ± (0,8% + 10) Corrente AC: 0-10A, precisão: ± (1,…" at bounding box center [367, 116] width 419 height 131
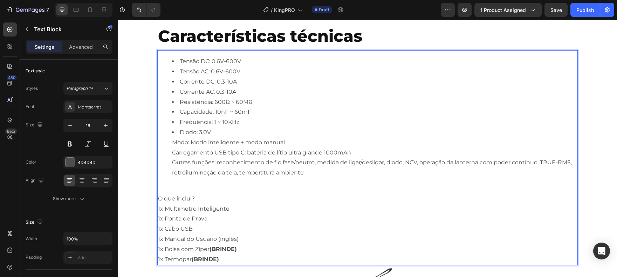
drag, startPoint x: 322, startPoint y: 173, endPoint x: 345, endPoint y: 173, distance: 22.4
click at [345, 173] on li "Diodo: 3.0V Modo: Modo inteligente + modo manual Carregamento USB tipo C: bater…" at bounding box center [374, 152] width 405 height 50
click at [391, 162] on li "Diodo: 3.0V Modo: Modo inteligente + modo manual Carregamento USB tipo C: bater…" at bounding box center [374, 152] width 405 height 50
click at [508, 163] on li "Diodo: 3.0V Modo: Modo inteligente + modo manual Carregamento USB tipo C: bater…" at bounding box center [374, 152] width 405 height 50
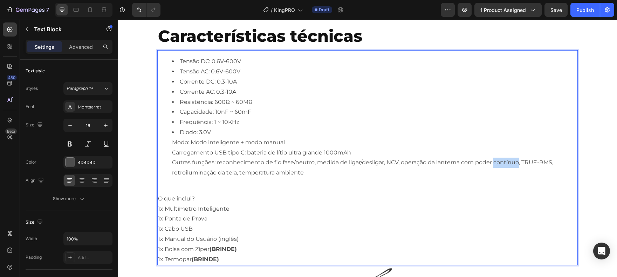
click at [508, 163] on li "Diodo: 3.0V Modo: Modo inteligente + modo manual Carregamento USB tipo C: bater…" at bounding box center [374, 152] width 405 height 50
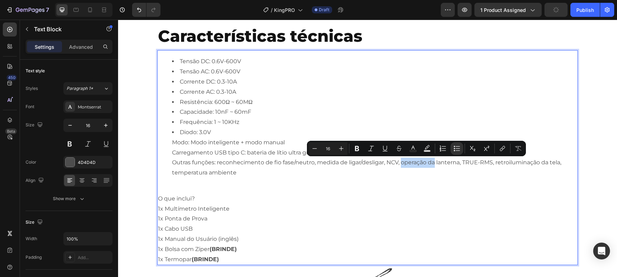
drag, startPoint x: 434, startPoint y: 162, endPoint x: 399, endPoint y: 165, distance: 35.2
click at [399, 165] on li "Diodo: 3.0V Modo: Modo inteligente + modo manual Carregamento USB tipo C: bater…" at bounding box center [374, 152] width 405 height 50
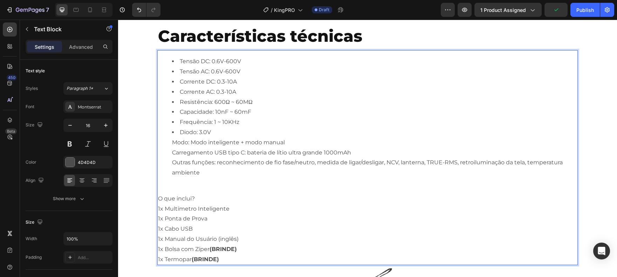
click at [282, 166] on li "Diodo: 3.0V Modo: Modo inteligente + modo manual Carregamento USB tipo C: bater…" at bounding box center [374, 152] width 405 height 50
click at [245, 176] on li "Diodo: 3.0V Modo: Modo inteligente + modo manual Carregamento USB tipo C: bater…" at bounding box center [374, 152] width 405 height 50
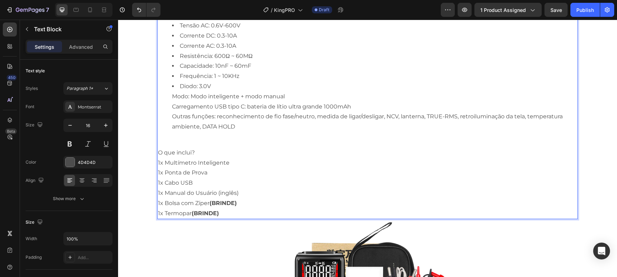
scroll to position [2369, 0]
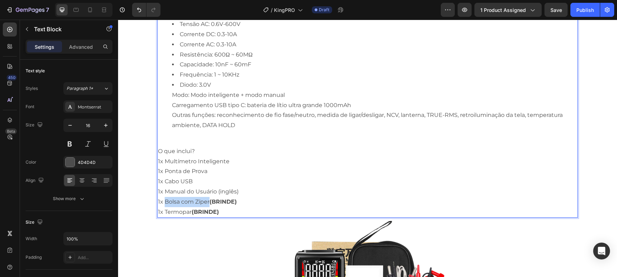
drag, startPoint x: 163, startPoint y: 200, endPoint x: 206, endPoint y: 201, distance: 43.1
click at [206, 201] on p "1x Bolsa com Zíper (BRINDE)" at bounding box center [367, 202] width 419 height 10
drag, startPoint x: 200, startPoint y: 209, endPoint x: 150, endPoint y: 209, distance: 50.1
click at [152, 209] on section "Características técnicas Heading Tensão DC: 0.6V-600V Tensão AC: 0.6V-600V Corr…" at bounding box center [368, 167] width 432 height 403
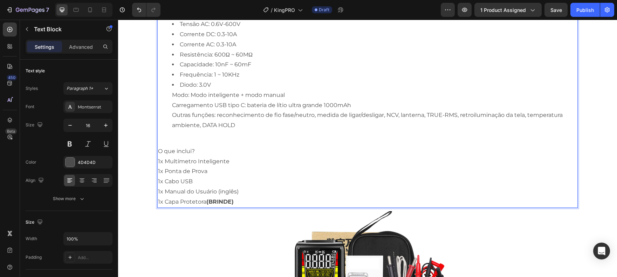
click at [207, 159] on p "1x Multímetro Inteligente" at bounding box center [367, 161] width 419 height 10
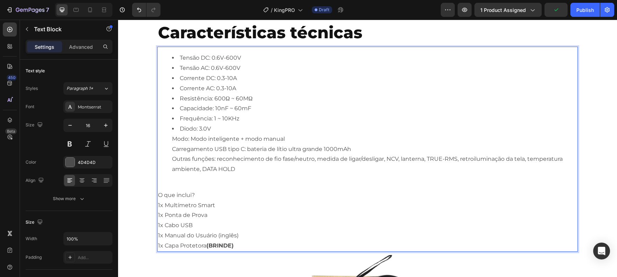
scroll to position [2323, 0]
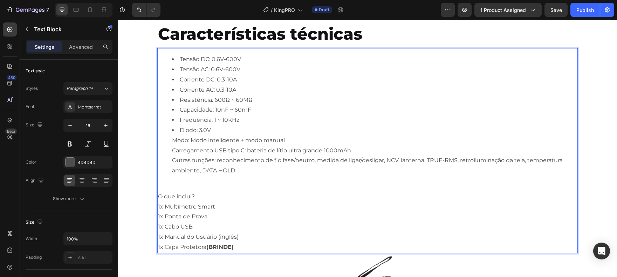
click at [302, 147] on li "Diodo: 3.0V Modo: Modo inteligente + modo manual Carregamento USB tipo C: bater…" at bounding box center [374, 150] width 405 height 50
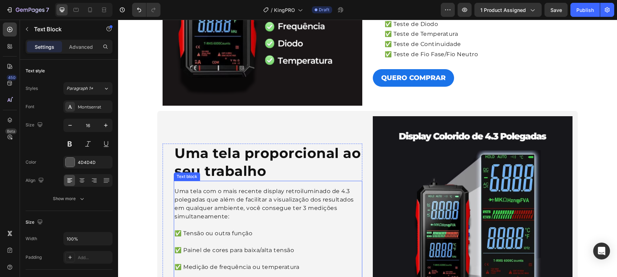
scroll to position [1039, 0]
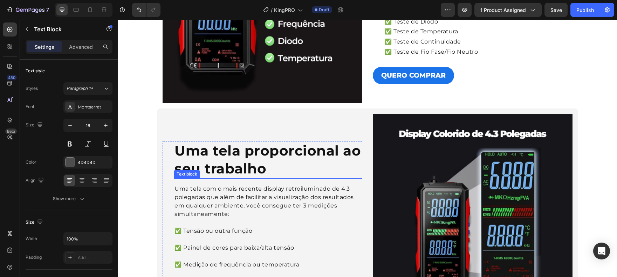
click at [347, 188] on p "Uma tela com o mais recente display retroiluminado de 4.3 polegadas que além de…" at bounding box center [268, 209] width 187 height 50
click at [347, 190] on p "Uma tela com o mais recente display retroiluminado de 4.3 polegadas que além de…" at bounding box center [268, 209] width 187 height 50
click at [520, 148] on img at bounding box center [473, 214] width 200 height 200
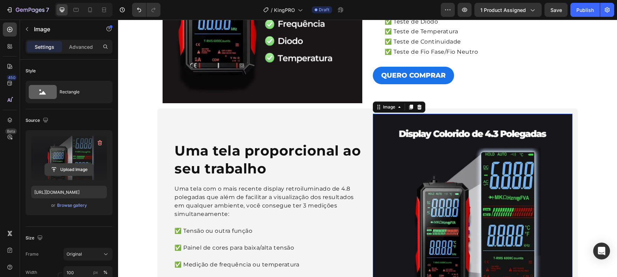
click at [73, 169] on input "file" at bounding box center [69, 169] width 48 height 12
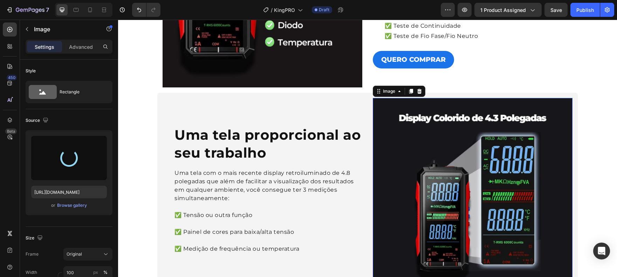
scroll to position [1102, 0]
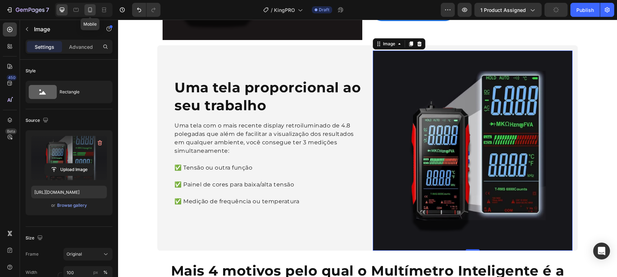
click at [95, 13] on div at bounding box center [89, 9] width 11 height 11
type input "[URL][DOMAIN_NAME]"
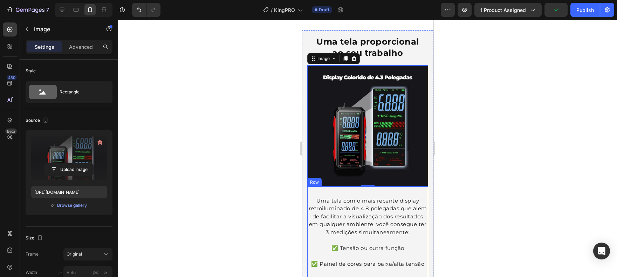
scroll to position [1295, 0]
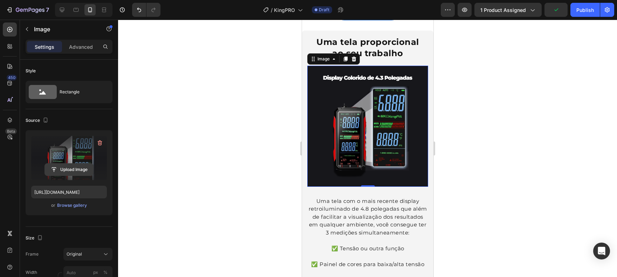
click at [80, 166] on input "file" at bounding box center [69, 169] width 48 height 12
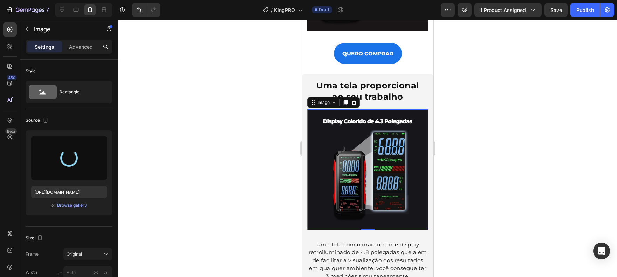
type input "[URL][DOMAIN_NAME]"
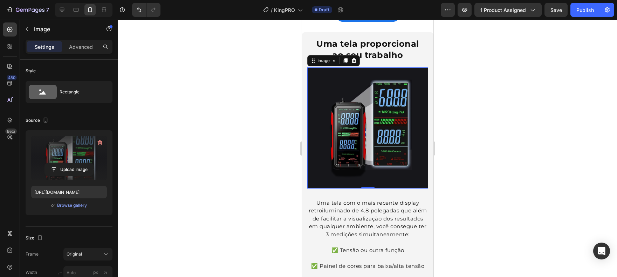
scroll to position [1293, 0]
click at [61, 11] on icon at bounding box center [62, 10] width 5 height 5
type input "100"
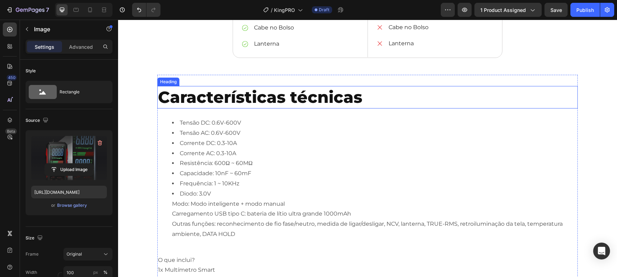
scroll to position [2270, 0]
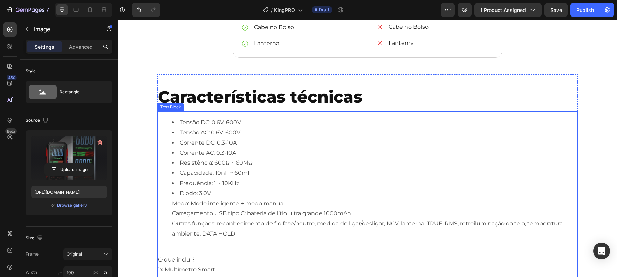
click at [306, 196] on li "Diodo: 3.0V Modo: Modo inteligente + modo manual Carregamento USB tipo C: bater…" at bounding box center [374, 213] width 405 height 50
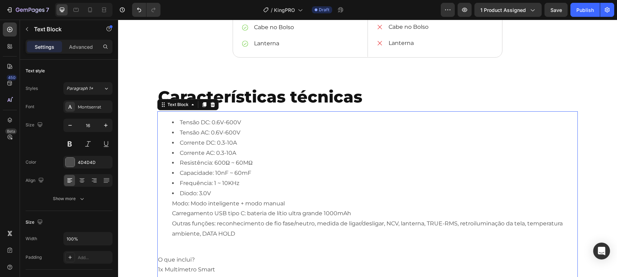
click at [286, 221] on li "Diodo: 3.0V Modo: Modo inteligente + modo manual Carregamento USB tipo C: bater…" at bounding box center [374, 213] width 405 height 50
click at [299, 193] on li "Diodo: 3.0V Modo: Modo inteligente + modo manual Carregamento USB tipo C: bater…" at bounding box center [374, 213] width 405 height 50
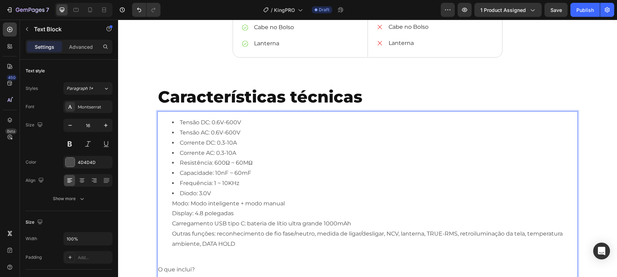
drag, startPoint x: 287, startPoint y: 214, endPoint x: 352, endPoint y: 212, distance: 64.2
click at [352, 212] on li "Diodo: 3.0V Modo: Modo inteligente + modo manual ⁠⁠⁠⁠⁠⁠⁠Display: 4.8 polegadas …" at bounding box center [374, 218] width 405 height 61
click at [243, 204] on li "Diodo: 3.0V Modo: Modo inteligente + modo manual Display: 4.8 polegadas Carrega…" at bounding box center [374, 218] width 405 height 61
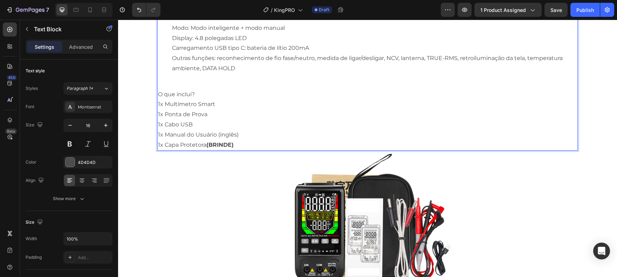
scroll to position [2426, 0]
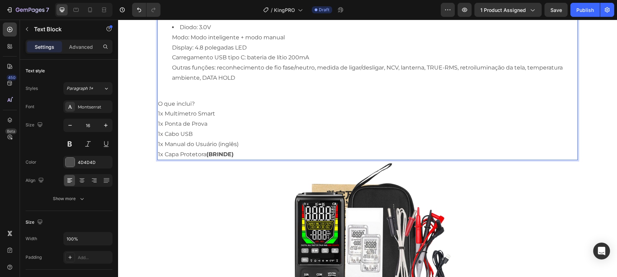
click at [237, 84] on div "Tensão DC: 0.6V-600V Tensão AC: 0.6V-600V Corrente DC: 0.3-10A Corrente AC: 0.3…" at bounding box center [367, 52] width 421 height 215
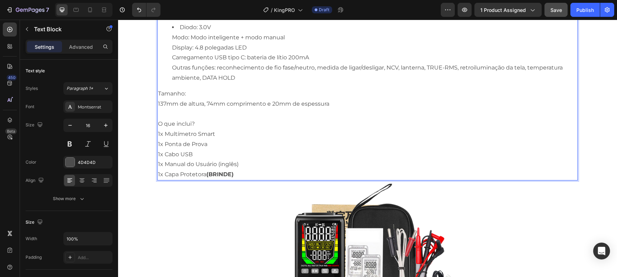
click at [563, 12] on button "Save" at bounding box center [556, 10] width 23 height 14
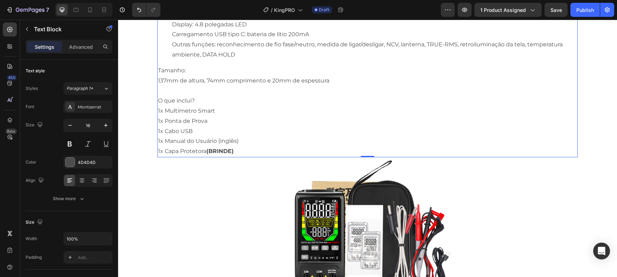
scroll to position [2510, 0]
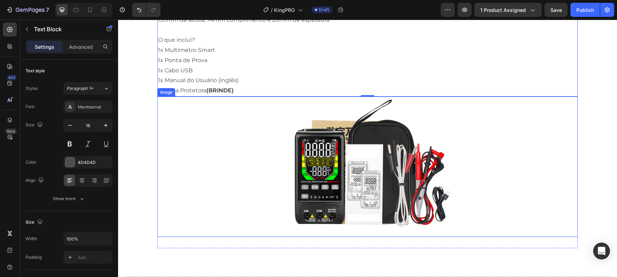
click at [364, 191] on img at bounding box center [367, 166] width 175 height 140
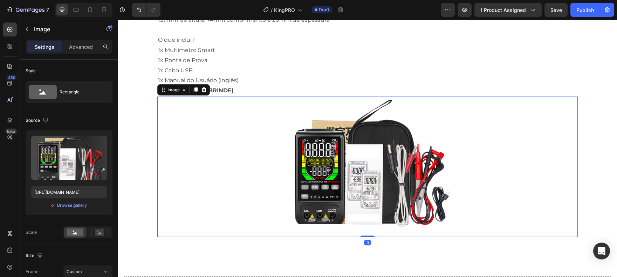
drag, startPoint x: 405, startPoint y: 139, endPoint x: 372, endPoint y: 139, distance: 33.3
click at [405, 139] on img at bounding box center [367, 166] width 175 height 140
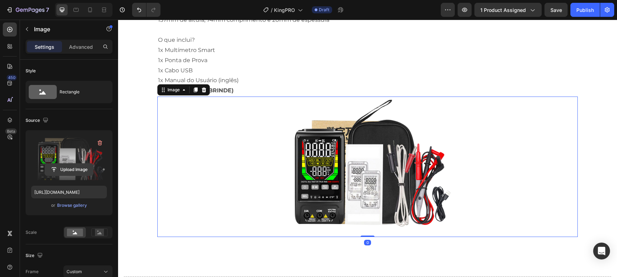
click at [67, 167] on input "file" at bounding box center [69, 169] width 48 height 12
click at [70, 165] on input "file" at bounding box center [69, 169] width 48 height 12
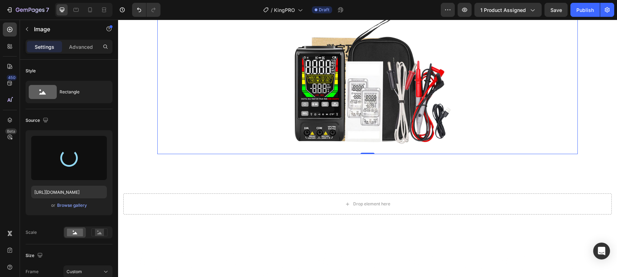
scroll to position [67, 0]
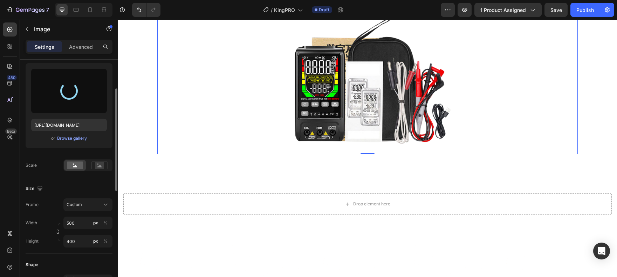
type input "[URL][DOMAIN_NAME]"
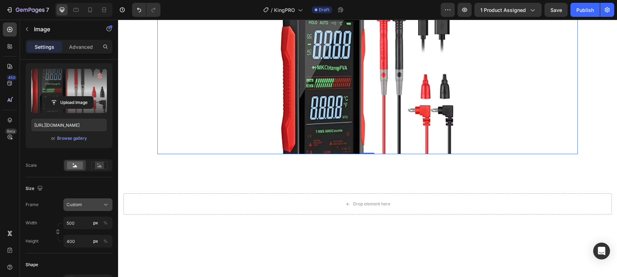
click at [103, 201] on icon at bounding box center [105, 204] width 7 height 7
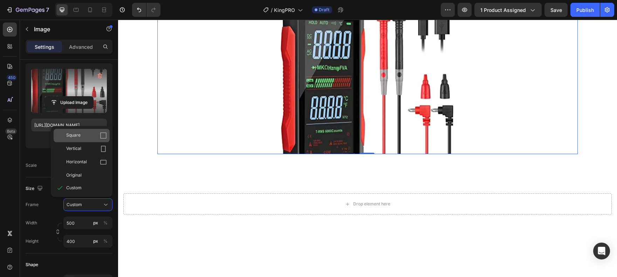
click at [84, 133] on div "Square" at bounding box center [86, 135] width 41 height 7
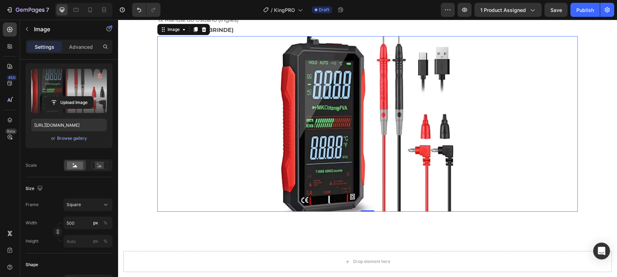
scroll to position [2561, 0]
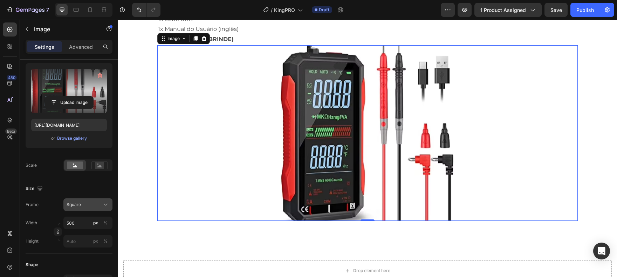
click at [72, 206] on span "Square" at bounding box center [74, 204] width 14 height 6
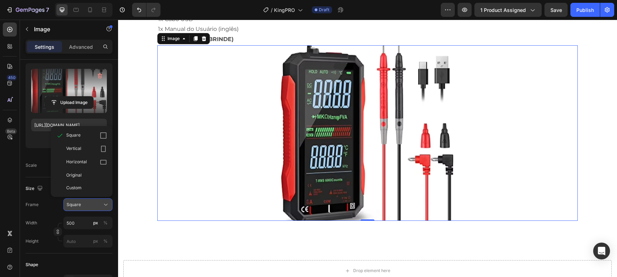
click at [72, 206] on span "Square" at bounding box center [74, 204] width 14 height 6
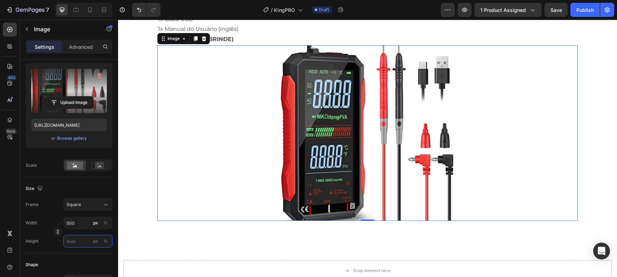
click at [73, 241] on input "px %" at bounding box center [87, 240] width 49 height 13
click at [73, 257] on span "Full" at bounding box center [69, 257] width 7 height 6
type input "100"
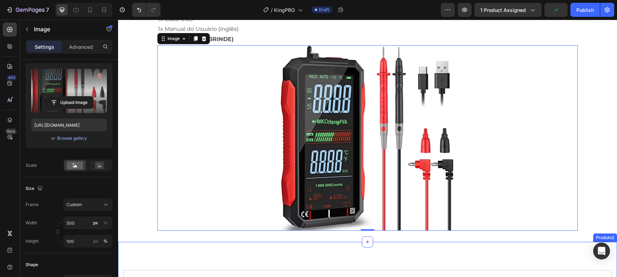
click at [234, 252] on div "Drop element here Produto2" at bounding box center [367, 279] width 499 height 77
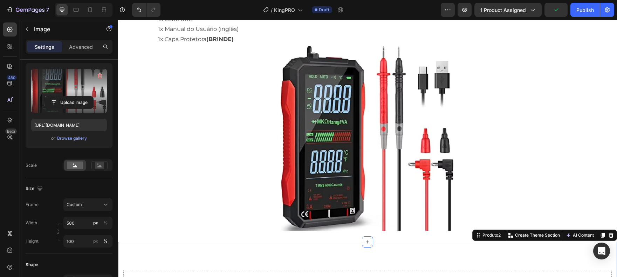
scroll to position [0, 0]
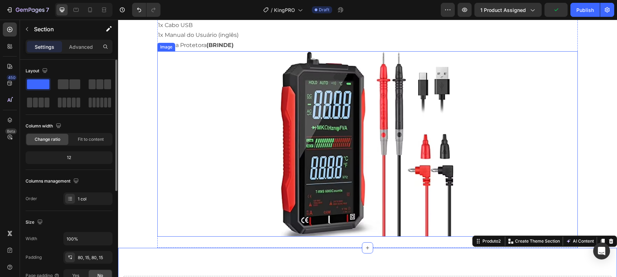
click at [424, 169] on img at bounding box center [367, 143] width 175 height 185
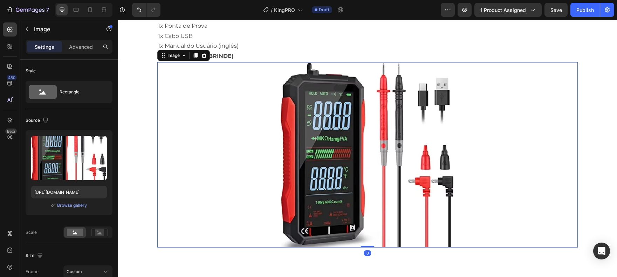
scroll to position [2538, 0]
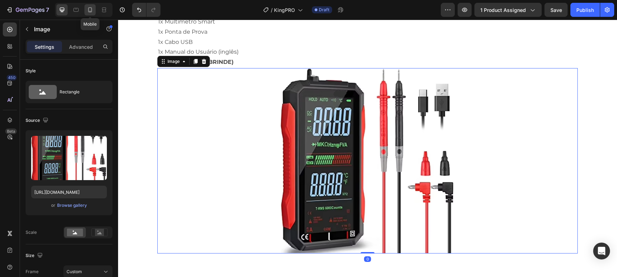
click at [90, 12] on icon at bounding box center [90, 9] width 4 height 5
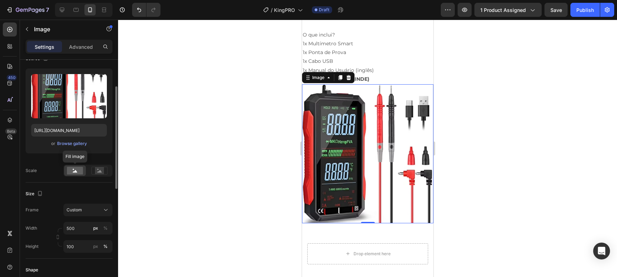
scroll to position [124, 0]
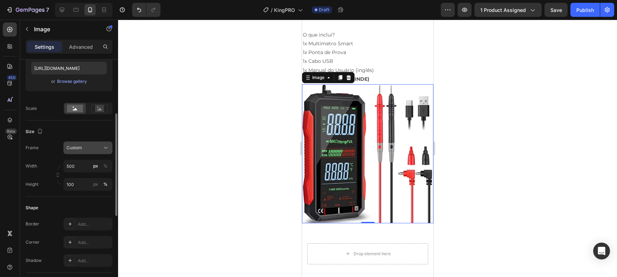
click at [76, 151] on button "Custom" at bounding box center [87, 147] width 49 height 13
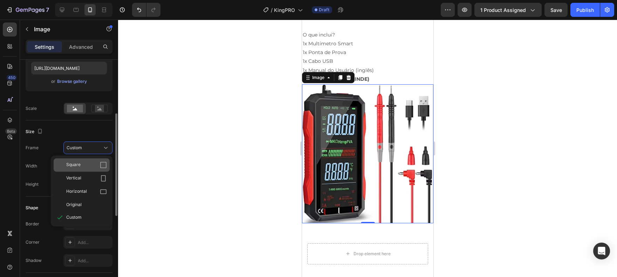
click at [76, 164] on span "Square" at bounding box center [73, 164] width 14 height 7
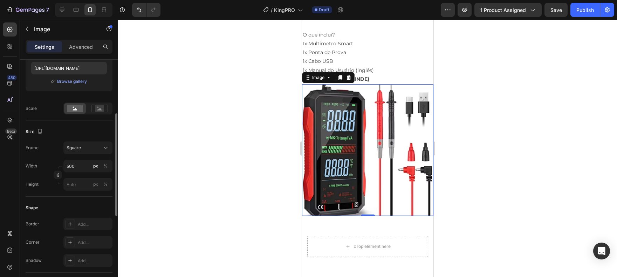
scroll to position [125, 0]
click at [404, 227] on div "Drop element here Produto2" at bounding box center [367, 256] width 131 height 58
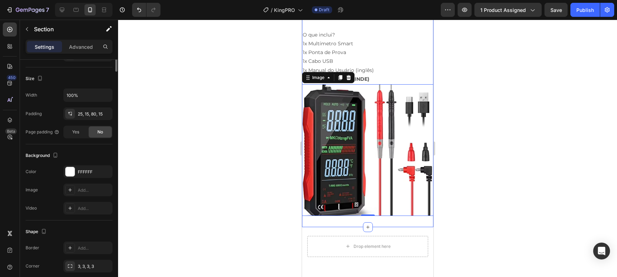
scroll to position [0, 0]
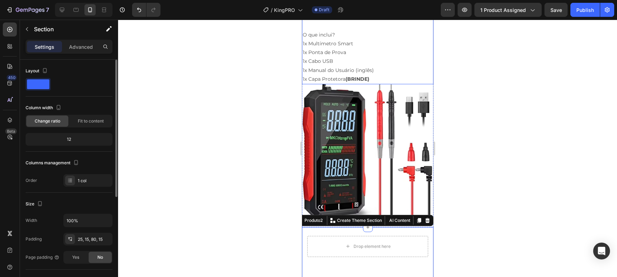
click at [404, 123] on img at bounding box center [367, 149] width 131 height 131
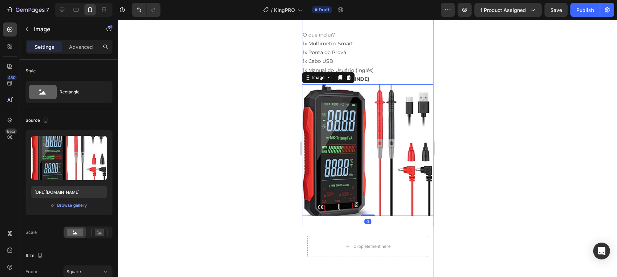
click at [408, 65] on p "1x Cabo USB" at bounding box center [367, 61] width 130 height 9
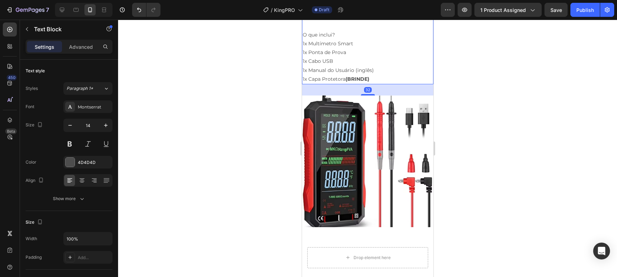
drag, startPoint x: 366, startPoint y: 83, endPoint x: 388, endPoint y: 80, distance: 21.9
click at [367, 95] on div at bounding box center [368, 94] width 14 height 1
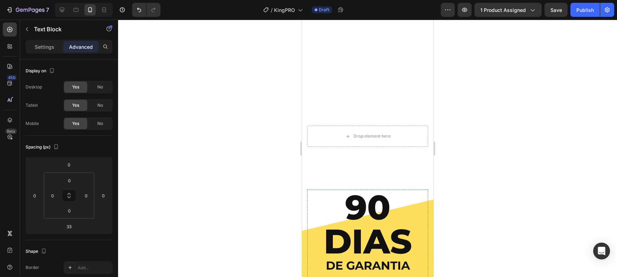
scroll to position [2638, 0]
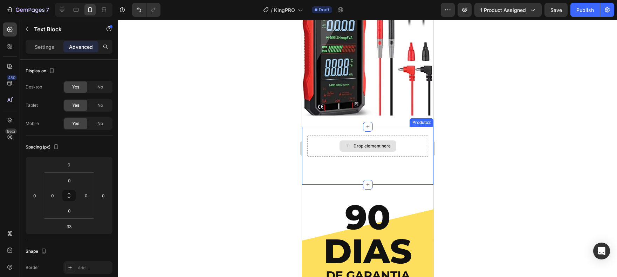
click at [393, 136] on div "Drop element here" at bounding box center [367, 145] width 121 height 21
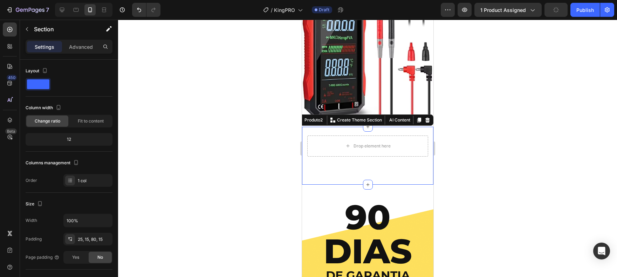
click at [425, 117] on icon at bounding box center [427, 119] width 5 height 5
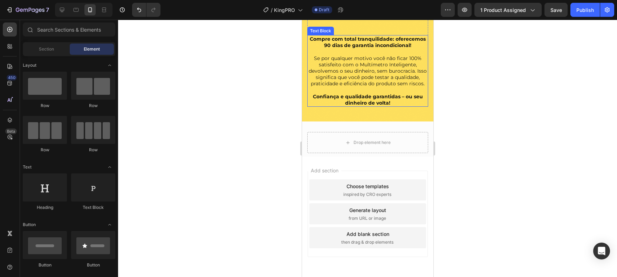
scroll to position [2880, 0]
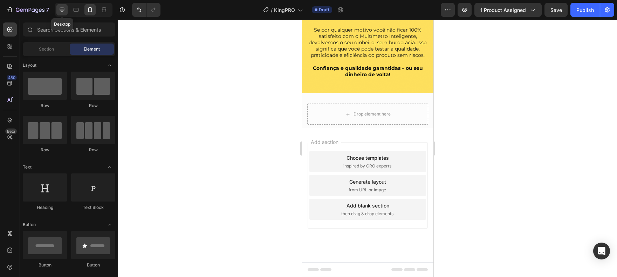
click at [67, 11] on div "Desktop" at bounding box center [83, 10] width 57 height 14
click at [63, 12] on icon at bounding box center [62, 9] width 7 height 7
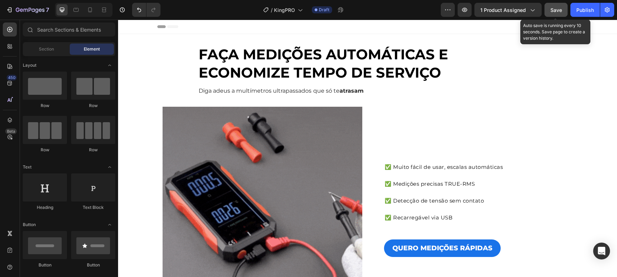
click at [561, 8] on span "Save" at bounding box center [557, 10] width 12 height 6
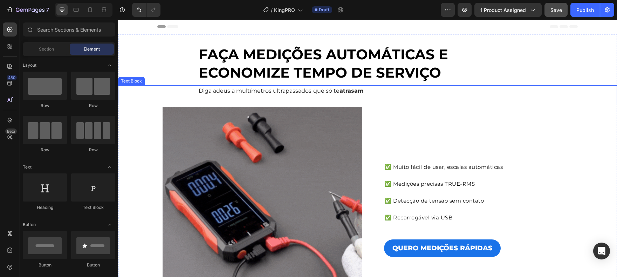
click at [358, 97] on div "Diga adeus a multímetros ultrapassados que só te atrasam" at bounding box center [368, 94] width 478 height 18
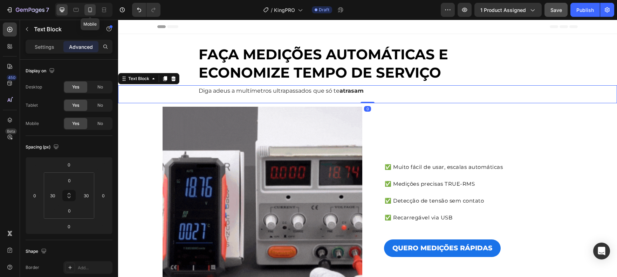
click at [90, 8] on icon at bounding box center [90, 9] width 7 height 7
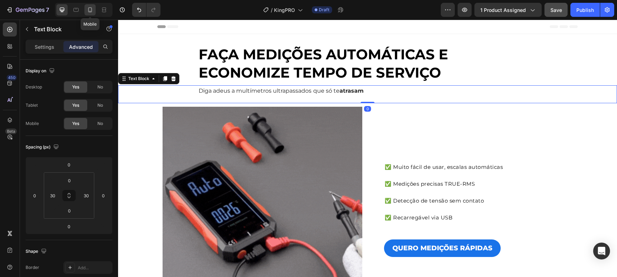
type input "35"
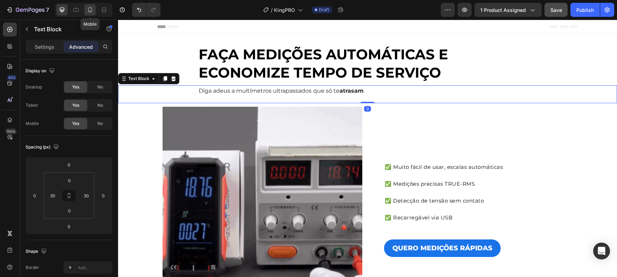
type input "35"
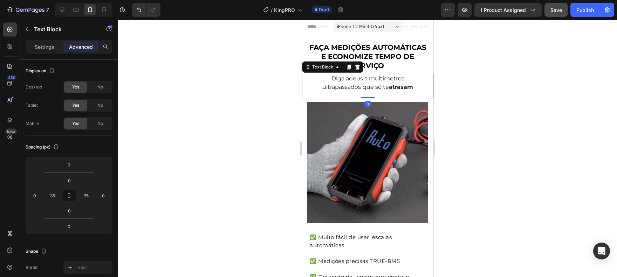
drag, startPoint x: 365, startPoint y: 97, endPoint x: 367, endPoint y: 93, distance: 3.9
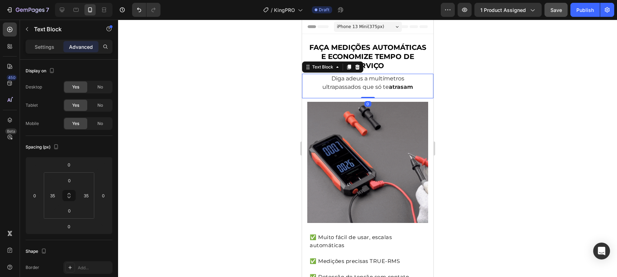
click at [367, 93] on div "Diga adeus a multímetros ultrapassados que só te atrasam Text Block 0" at bounding box center [367, 86] width 131 height 25
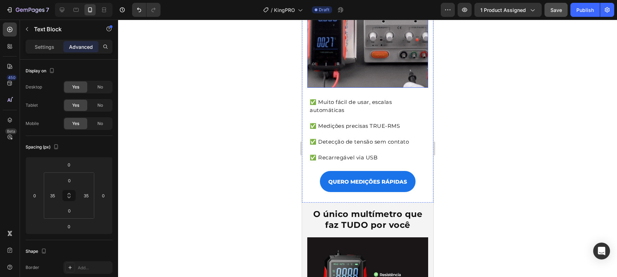
scroll to position [142, 0]
